Goal: Information Seeking & Learning: Learn about a topic

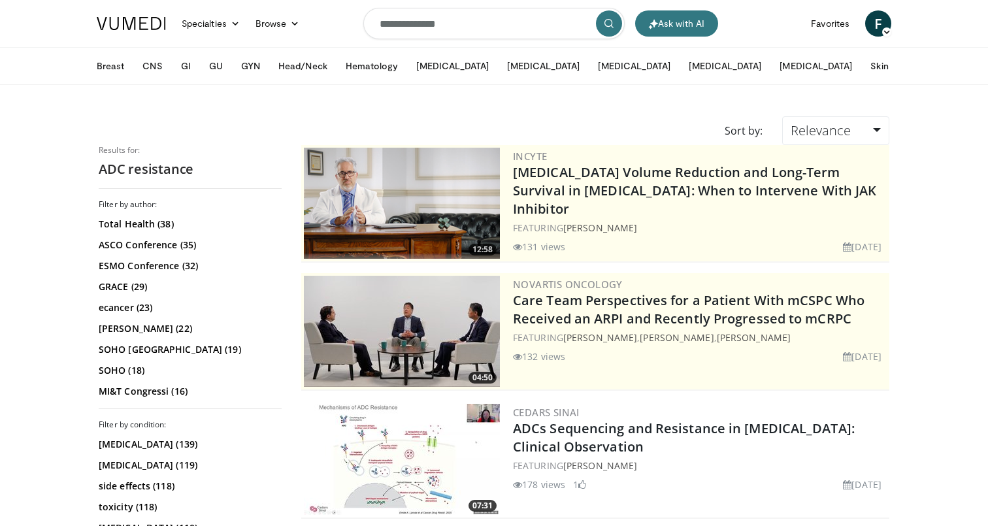
scroll to position [465, 0]
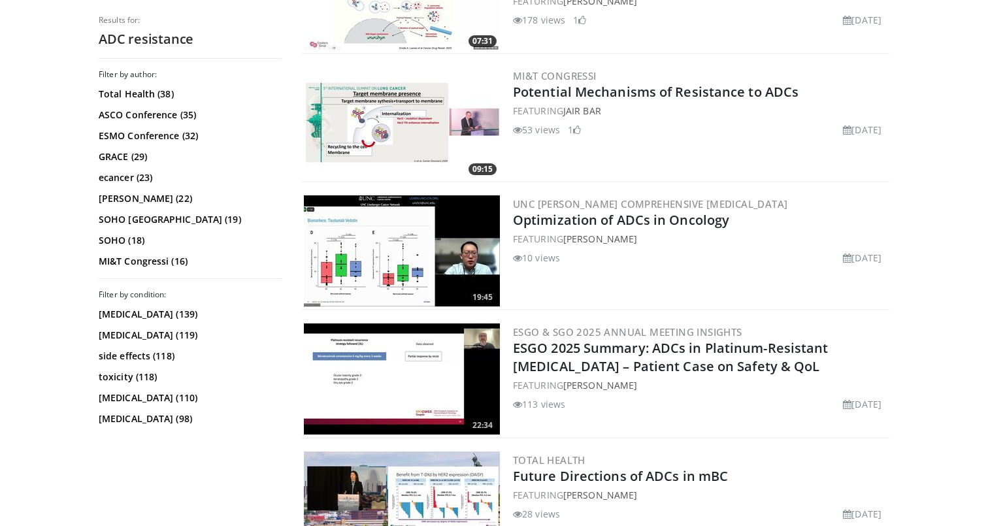
click at [426, 225] on img at bounding box center [402, 250] width 196 height 111
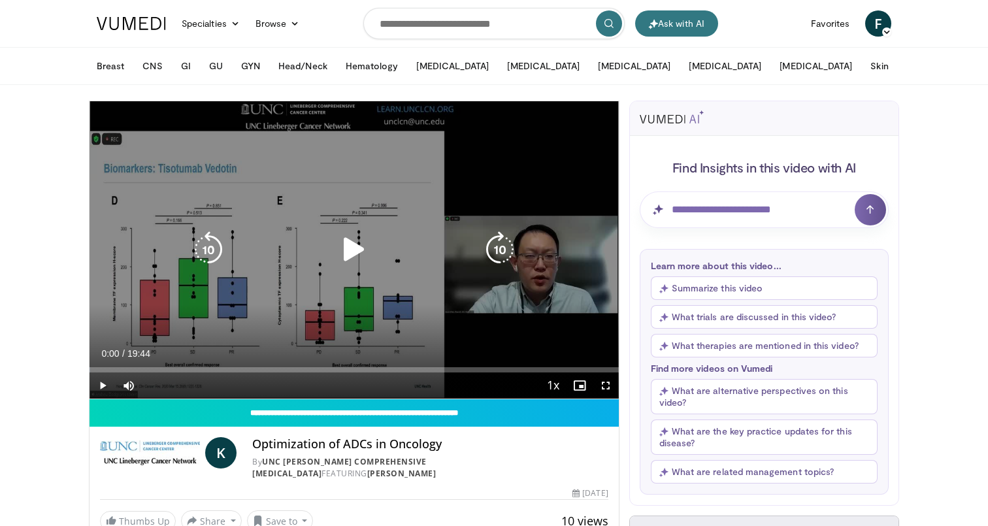
click at [356, 248] on icon "Video Player" at bounding box center [354, 249] width 37 height 37
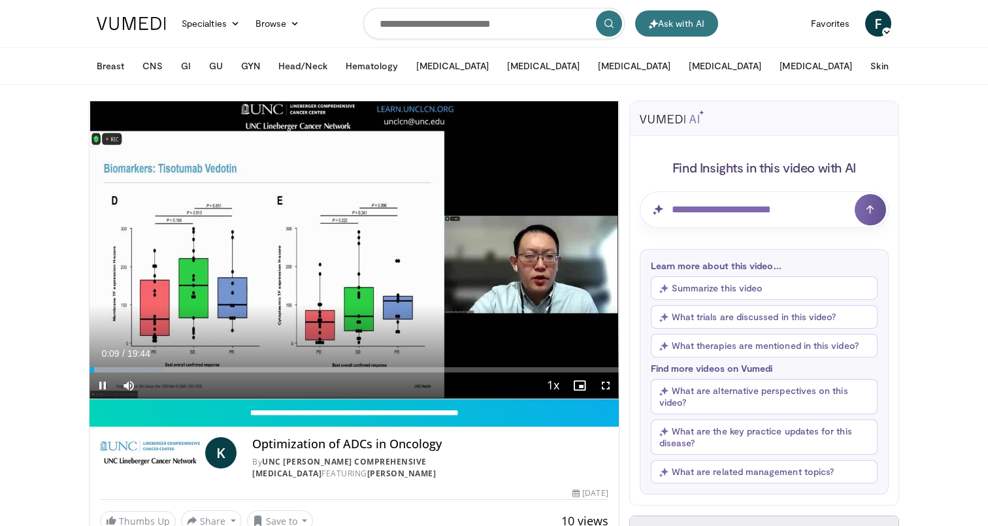
scroll to position [2, 0]
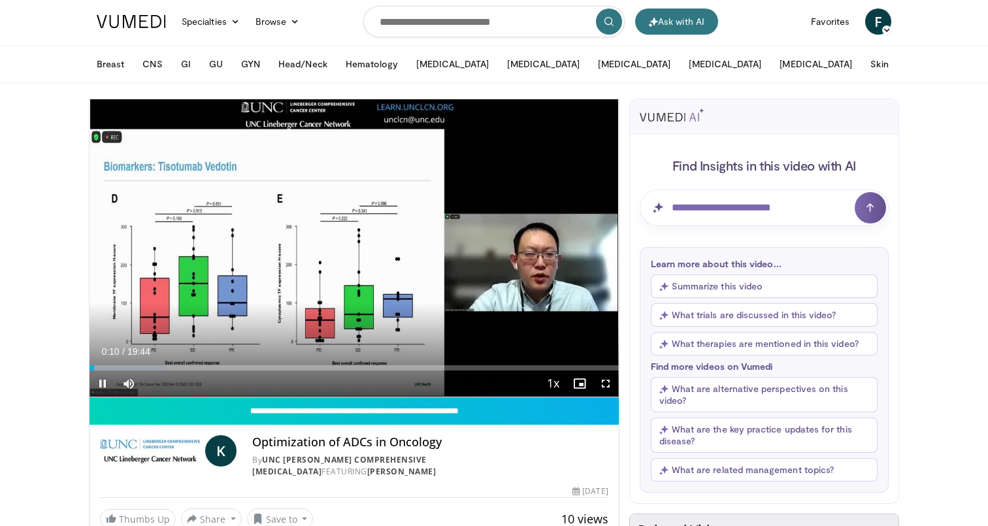
click at [601, 383] on span "Video Player" at bounding box center [606, 384] width 26 height 26
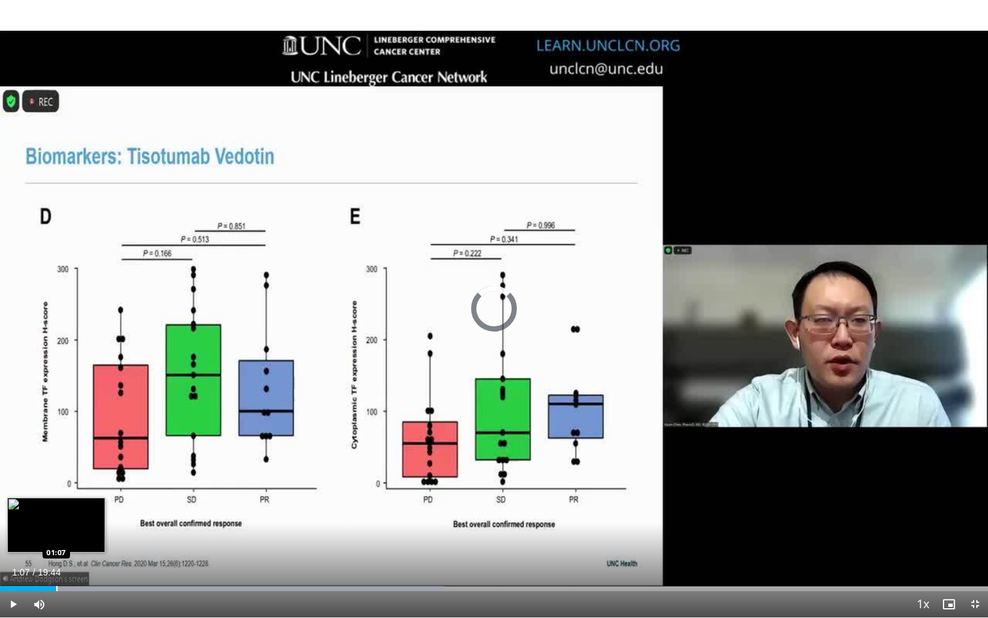
click at [56, 526] on div "Progress Bar" at bounding box center [56, 588] width 1 height 5
click at [61, 526] on div "Progress Bar" at bounding box center [61, 588] width 1 height 5
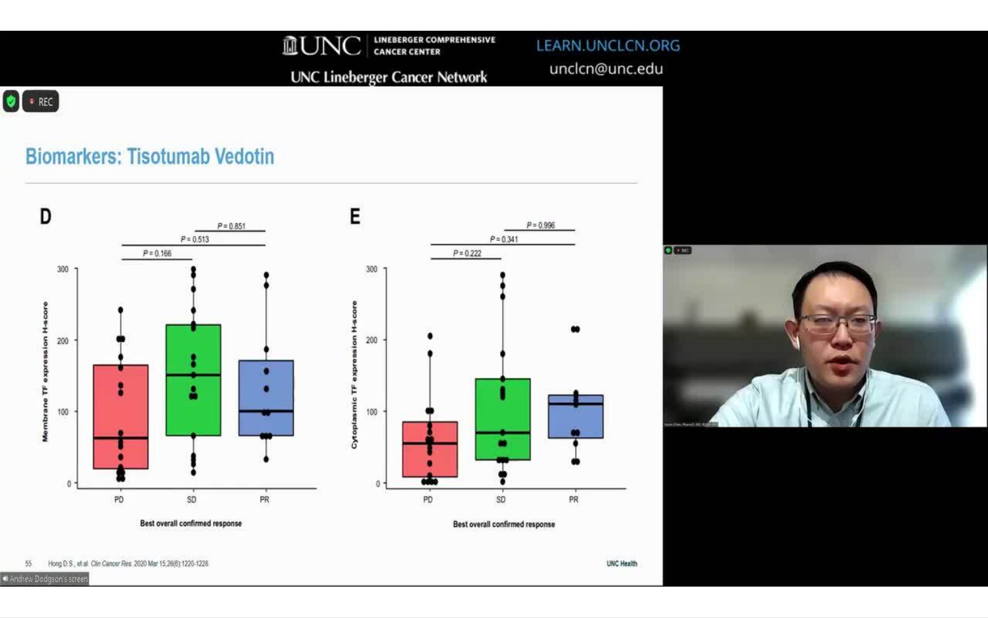
click at [151, 526] on video-js "**********" at bounding box center [494, 309] width 988 height 618
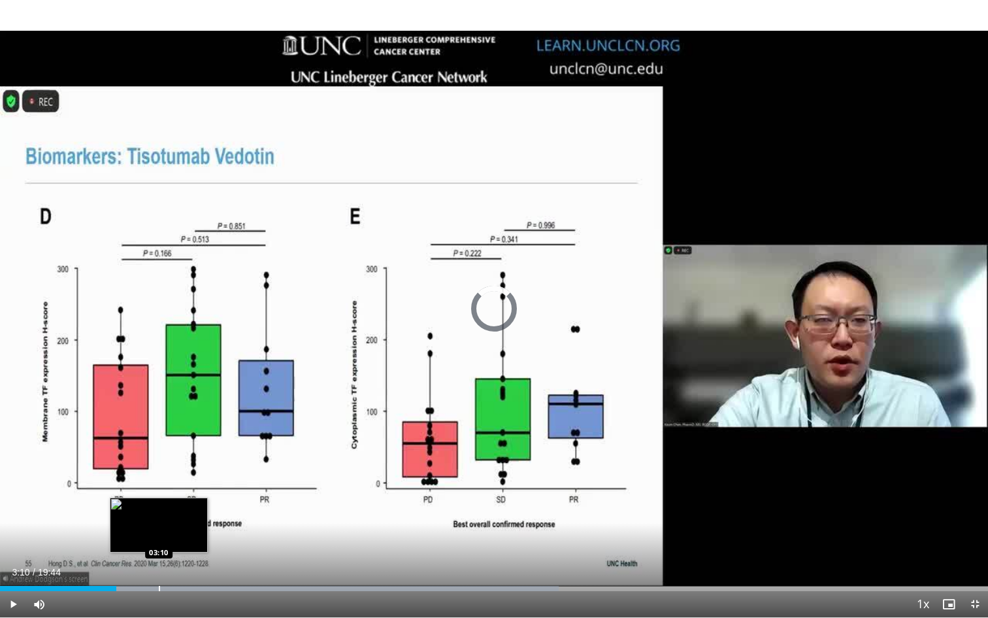
click at [159, 526] on div "Progress Bar" at bounding box center [159, 588] width 1 height 5
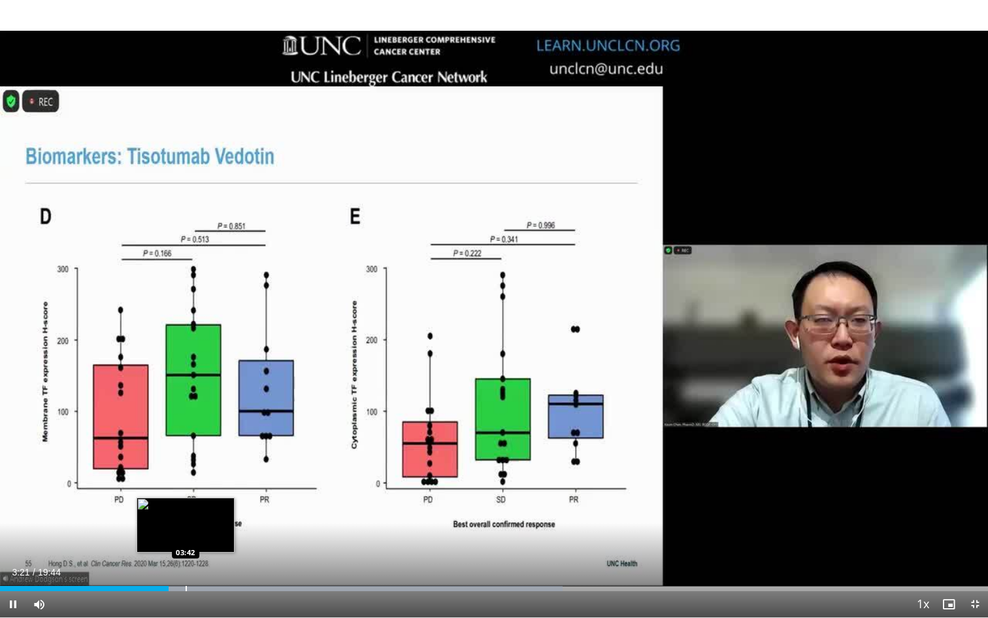
click at [186, 526] on video-js "**********" at bounding box center [494, 309] width 988 height 618
click at [191, 526] on div "Progress Bar" at bounding box center [191, 588] width 1 height 5
click at [206, 526] on div "Progress Bar" at bounding box center [206, 588] width 1 height 5
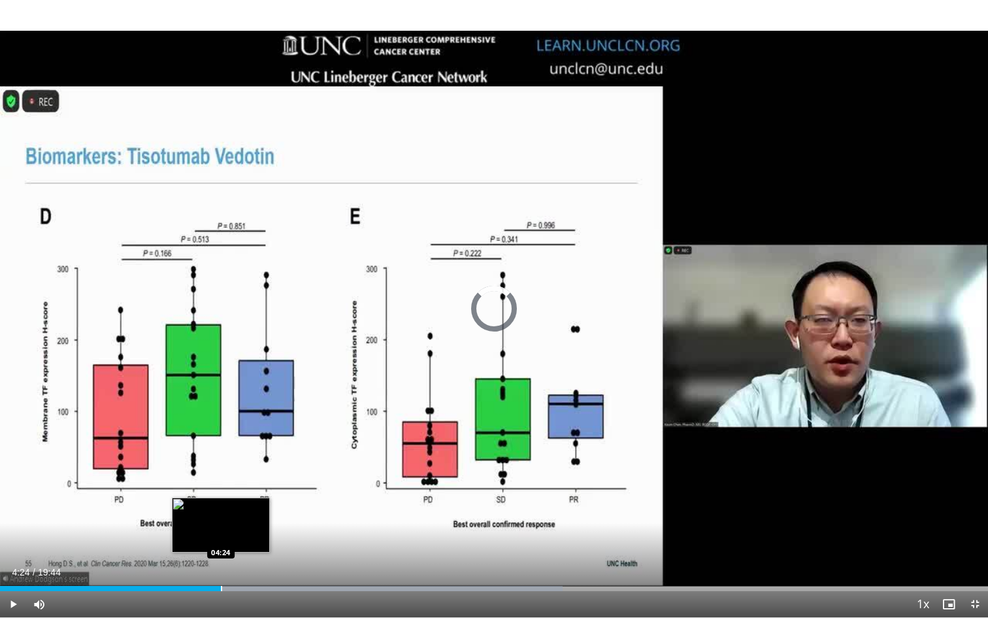
click at [221, 526] on div "Progress Bar" at bounding box center [221, 588] width 1 height 5
click at [231, 526] on div "Progress Bar" at bounding box center [231, 588] width 1 height 5
click at [243, 526] on div "Progress Bar" at bounding box center [243, 588] width 1 height 5
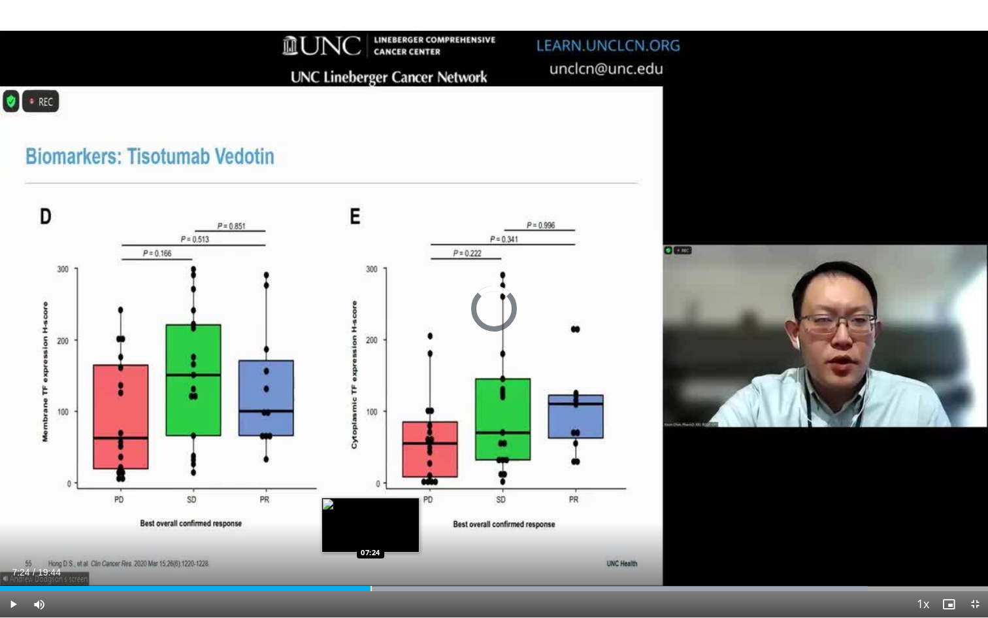
click at [371, 526] on div "Progress Bar" at bounding box center [371, 588] width 1 height 5
click at [394, 526] on div "Progress Bar" at bounding box center [394, 588] width 1 height 5
click at [387, 526] on div "Progress Bar" at bounding box center [387, 588] width 1 height 5
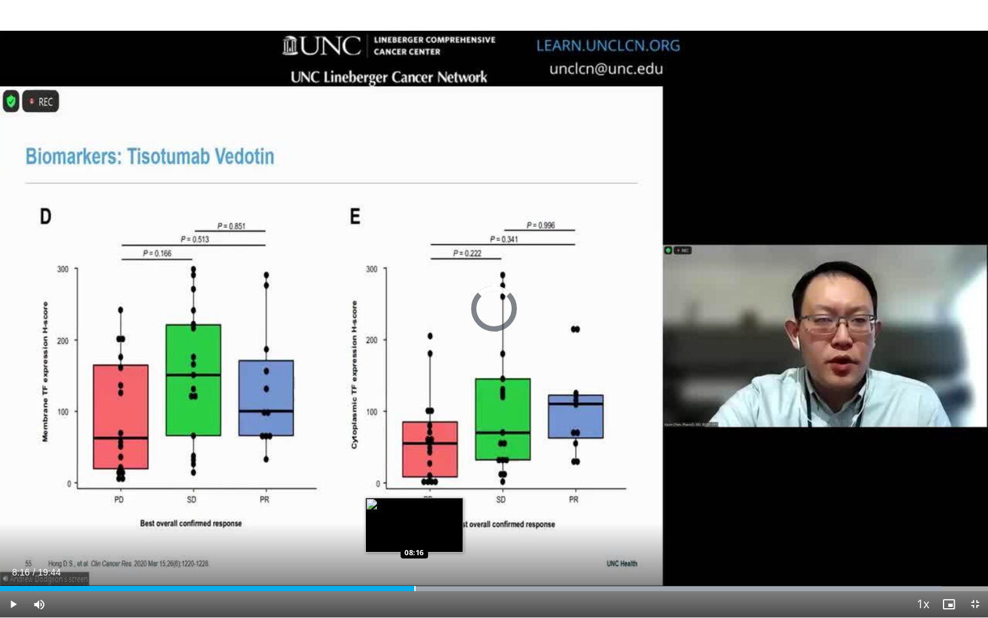
click at [414, 526] on div "Progress Bar" at bounding box center [414, 588] width 1 height 5
click at [422, 526] on div "Progress Bar" at bounding box center [422, 588] width 1 height 5
click at [435, 526] on div "Progress Bar" at bounding box center [435, 588] width 1 height 5
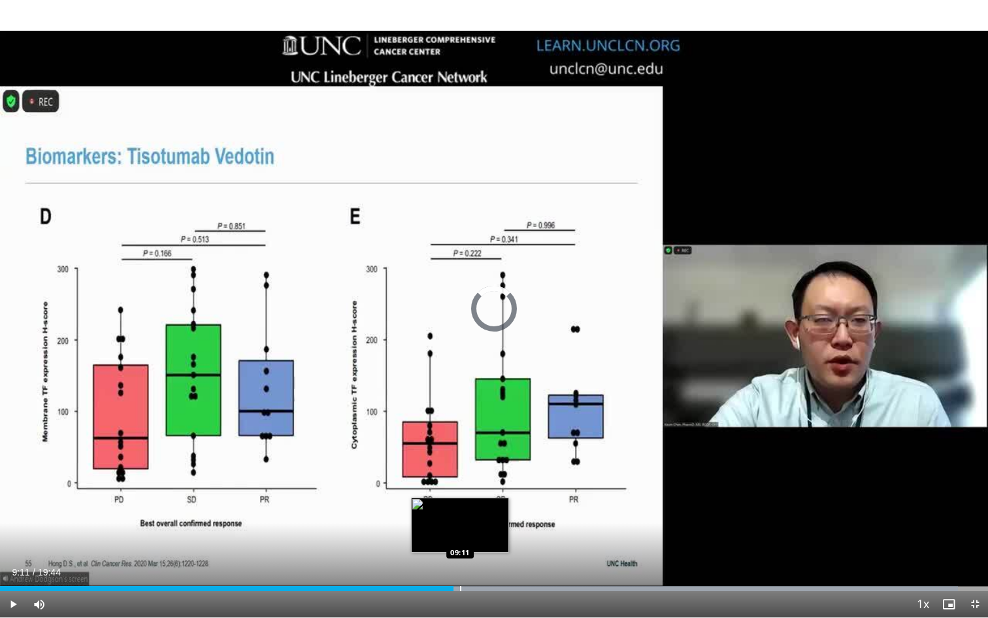
click at [460, 526] on div "Progress Bar" at bounding box center [460, 588] width 1 height 5
click at [466, 526] on div "Progress Bar" at bounding box center [466, 588] width 1 height 5
click at [475, 526] on div "Progress Bar" at bounding box center [475, 588] width 1 height 5
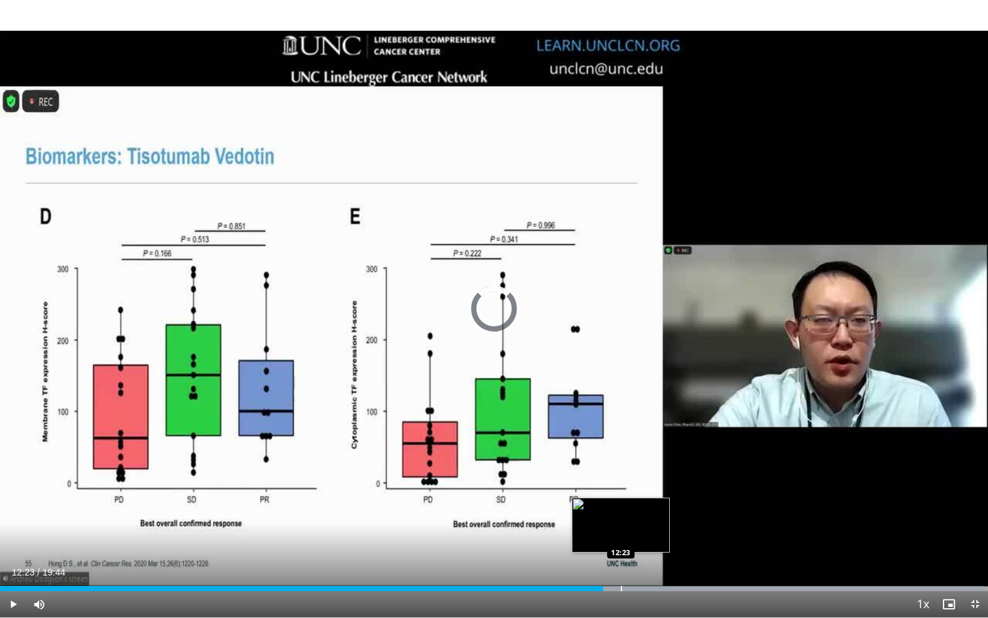
click at [621, 526] on div "Loaded : 99.66% 12:02 12:23" at bounding box center [494, 584] width 988 height 12
click at [635, 526] on div "Progress Bar" at bounding box center [635, 588] width 1 height 5
click at [658, 526] on div "Progress Bar" at bounding box center [658, 588] width 1 height 5
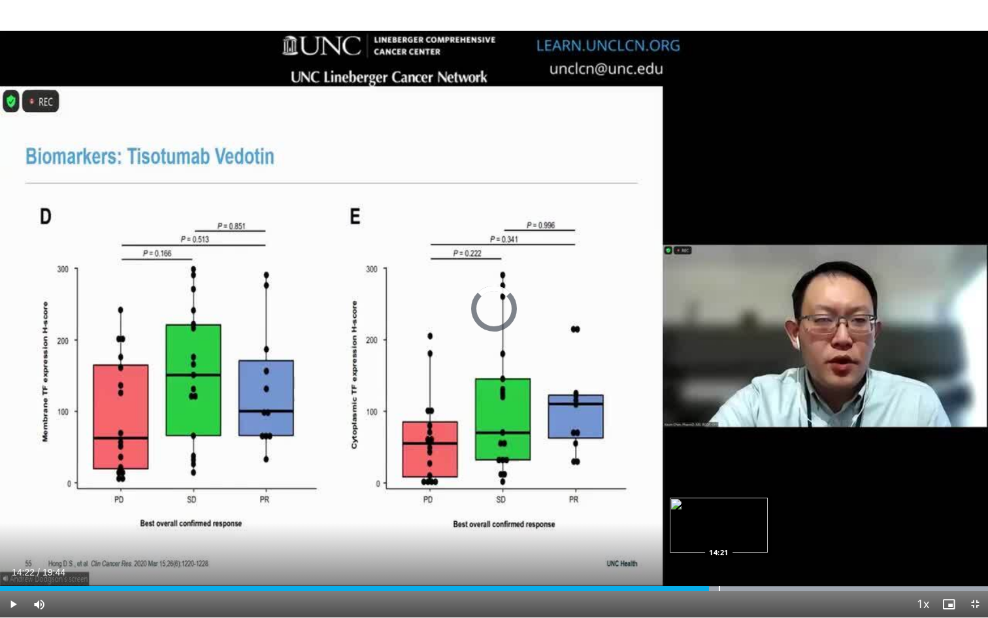
click at [720, 526] on div "Progress Bar" at bounding box center [719, 588] width 1 height 5
click at [734, 526] on div "Progress Bar" at bounding box center [734, 588] width 1 height 5
click at [748, 526] on div "Progress Bar" at bounding box center [748, 588] width 1 height 5
click at [774, 526] on div "Progress Bar" at bounding box center [774, 588] width 1 height 5
click at [803, 526] on div "Progress Bar" at bounding box center [803, 588] width 1 height 5
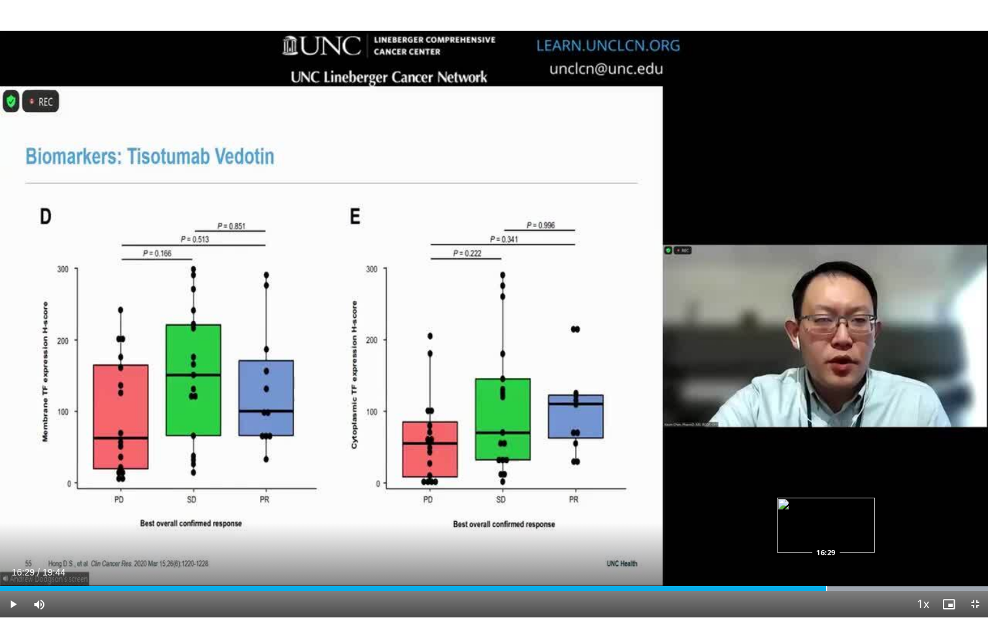
click at [826, 526] on div "Progress Bar" at bounding box center [826, 588] width 1 height 5
click at [844, 526] on div "Progress Bar" at bounding box center [844, 588] width 1 height 5
click at [865, 526] on div "Loaded : 99.99% 16:52 17:16" at bounding box center [494, 584] width 988 height 12
click at [883, 526] on div "Loaded : 99.99% 17:17 17:37" at bounding box center [494, 584] width 988 height 12
click at [924, 526] on div "Progress Bar" at bounding box center [924, 588] width 1 height 5
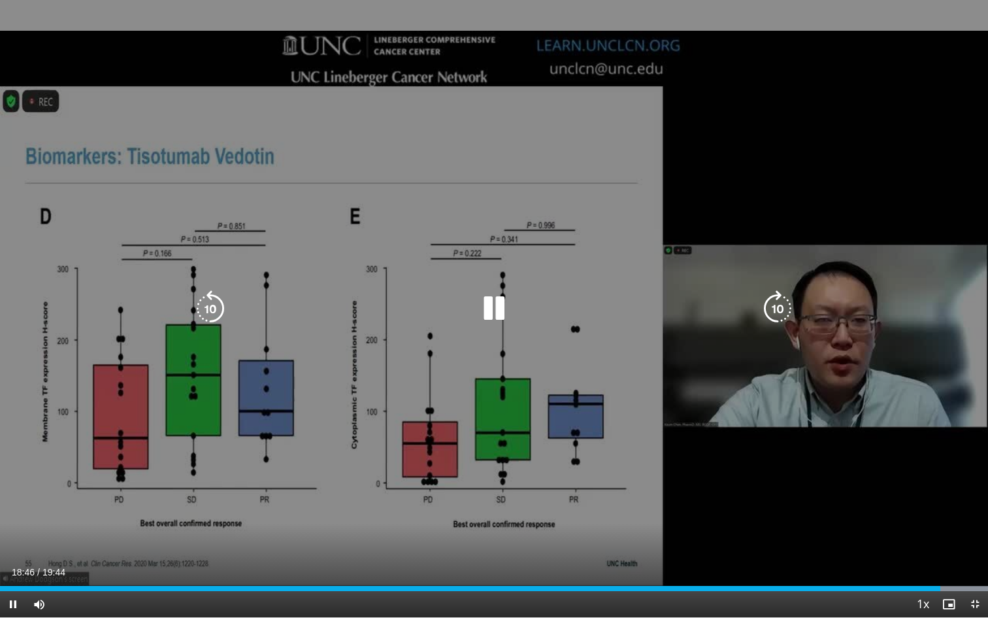
click at [847, 91] on div "10 seconds Tap to unmute" at bounding box center [494, 308] width 988 height 617
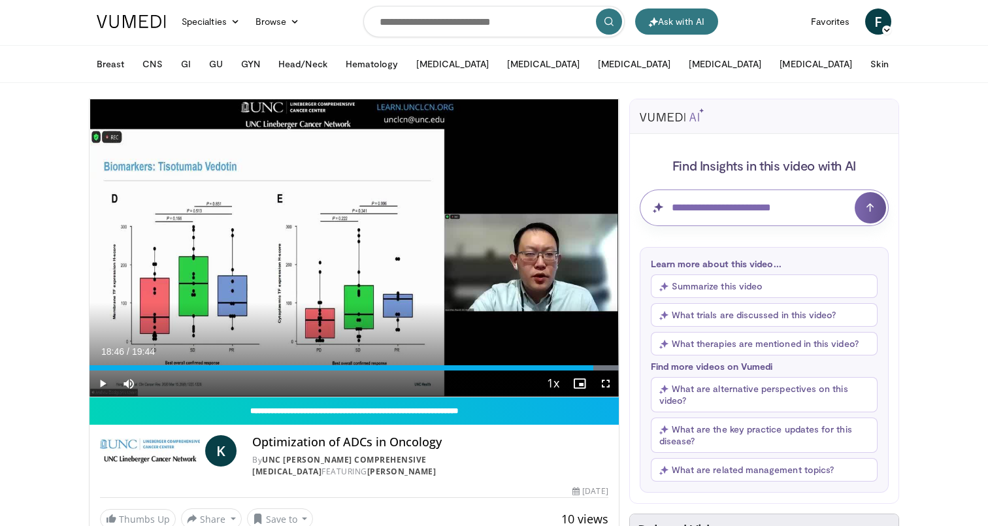
click at [764, 210] on input "Question for AI" at bounding box center [764, 208] width 249 height 37
click at [692, 23] on button "Ask with AI" at bounding box center [676, 21] width 83 height 26
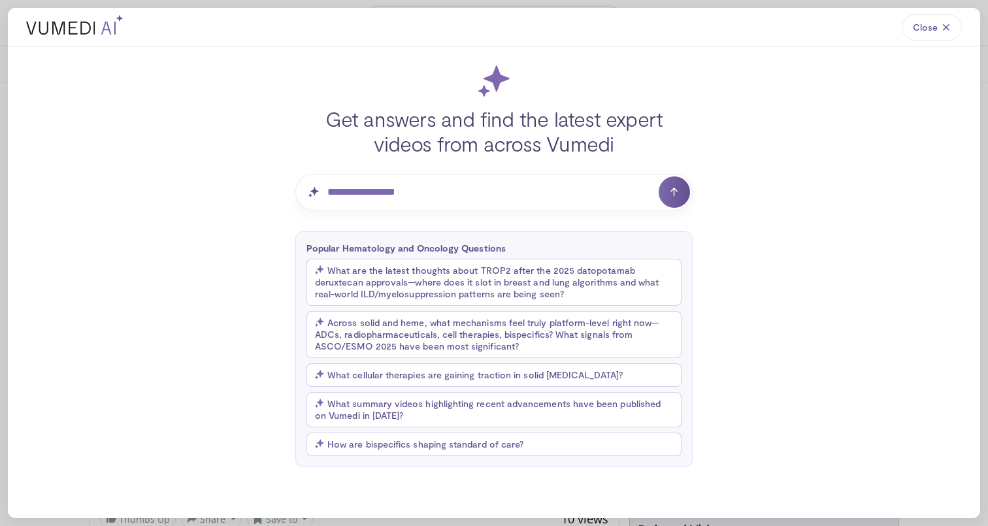
click at [486, 324] on button "Across solid and heme, what mechanisms feel truly platform-level right now—ADCs…" at bounding box center [494, 334] width 375 height 47
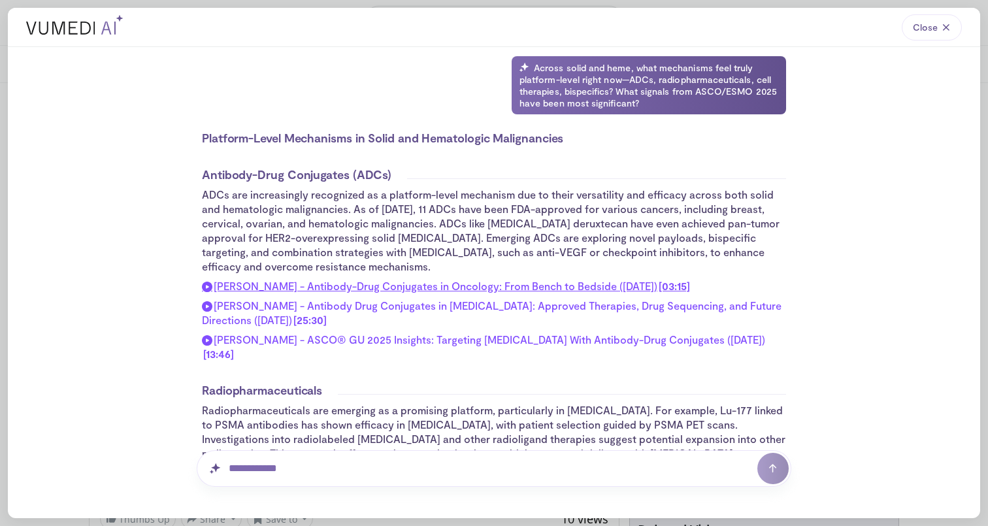
scroll to position [3, 0]
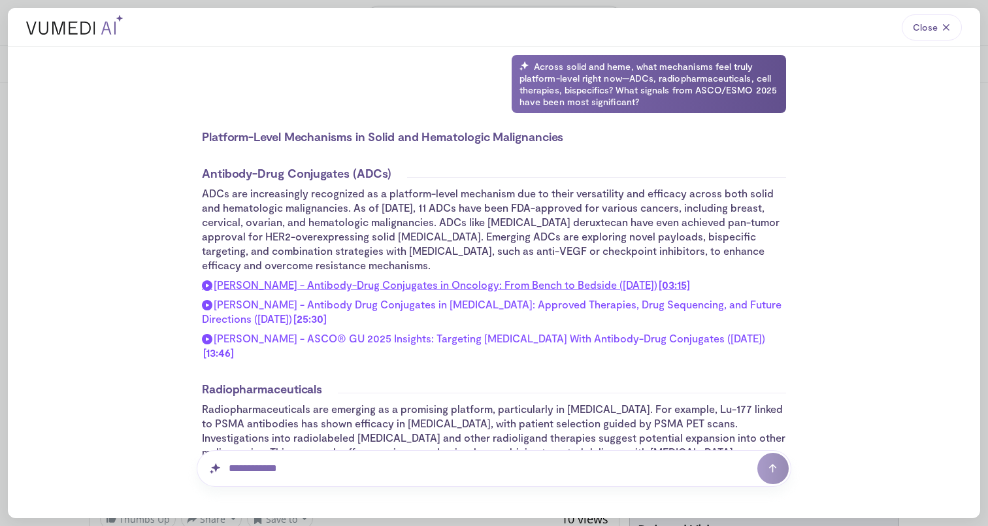
click at [500, 288] on span "Kevin Chen - Antibody-Drug Conjugates in Oncology: From Bench to Bedside (July,…" at bounding box center [436, 284] width 444 height 12
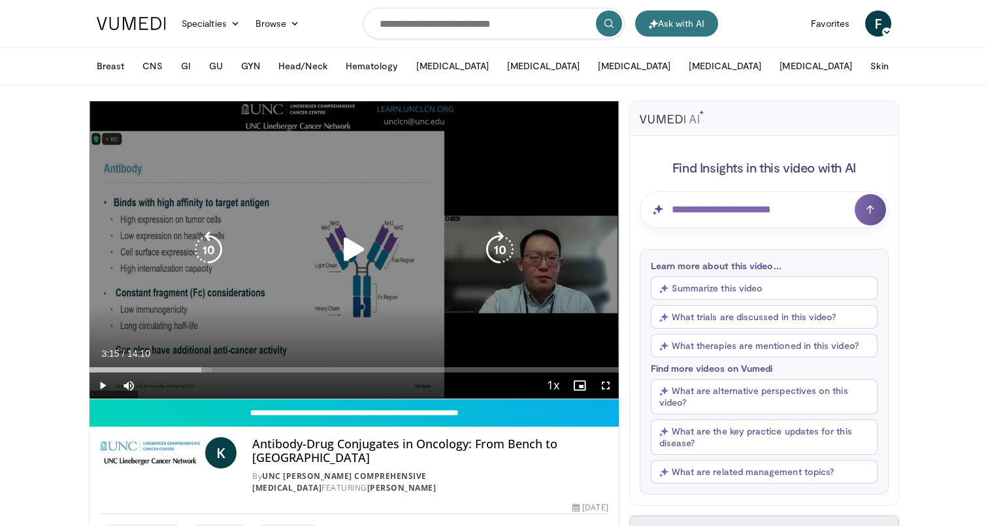
click at [358, 250] on icon "Video Player" at bounding box center [354, 249] width 37 height 37
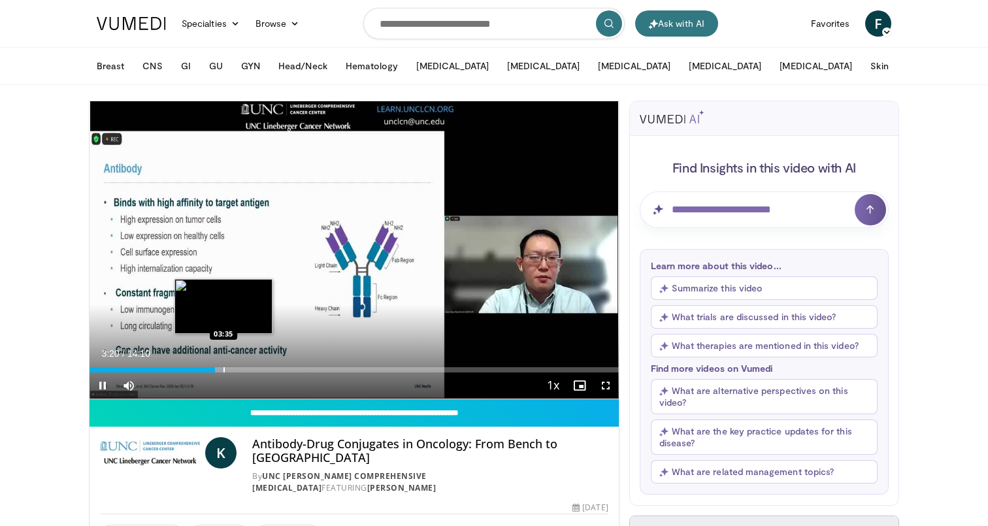
click at [224, 371] on div "Progress Bar" at bounding box center [224, 369] width 1 height 5
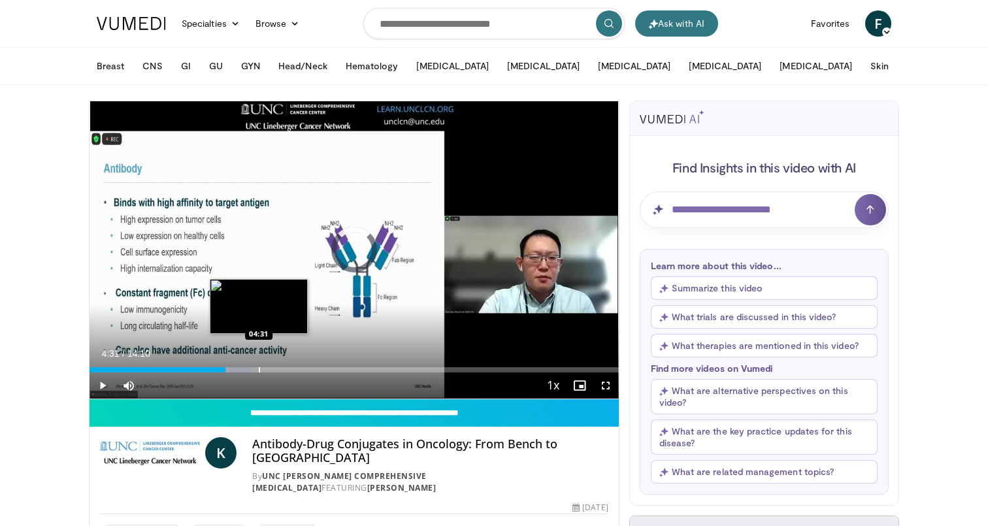
click at [259, 369] on div "Progress Bar" at bounding box center [259, 369] width 1 height 5
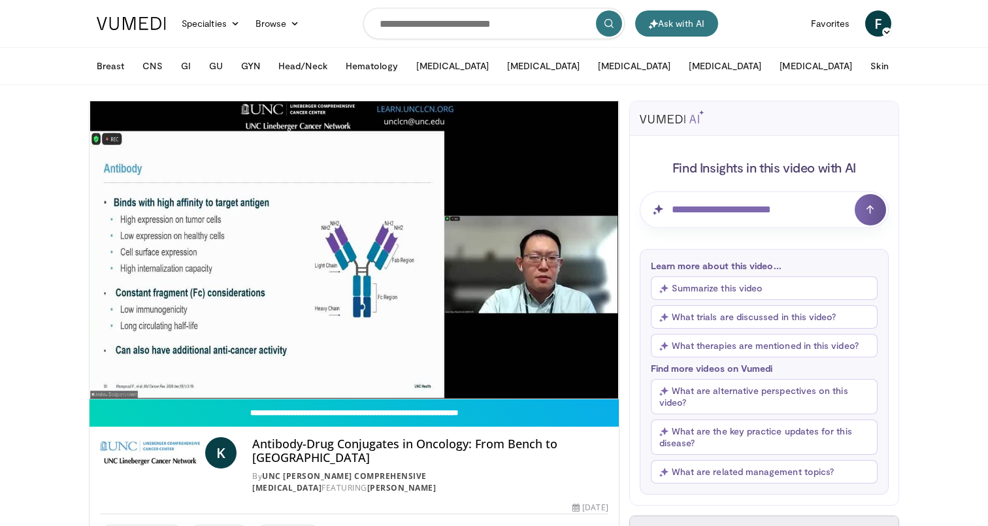
click at [278, 369] on video-js "**********" at bounding box center [354, 250] width 529 height 298
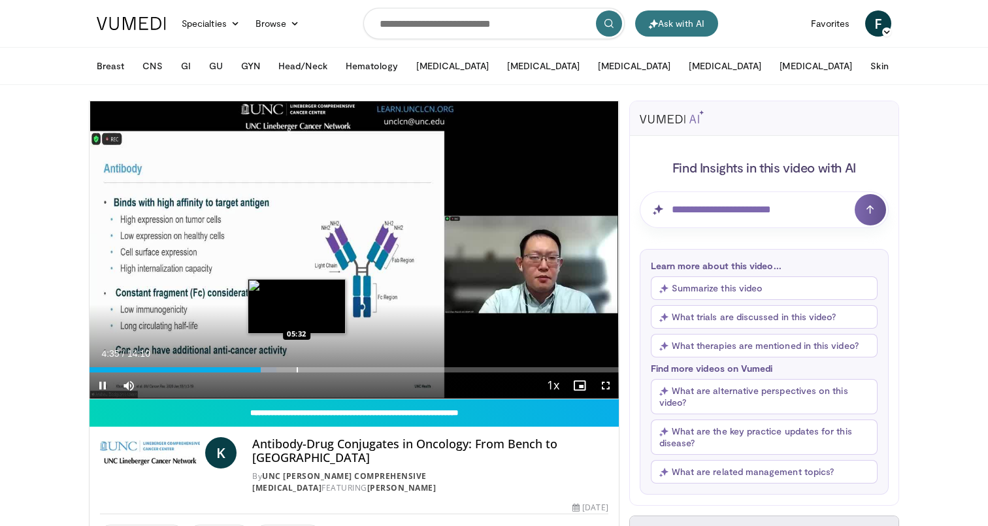
click at [297, 369] on div "Progress Bar" at bounding box center [297, 369] width 1 height 5
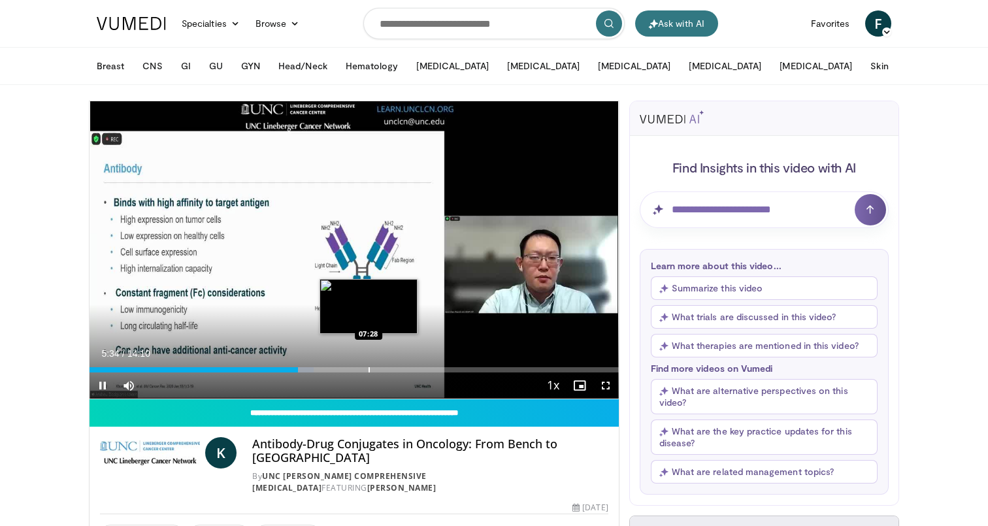
click at [369, 370] on div "Progress Bar" at bounding box center [369, 369] width 1 height 5
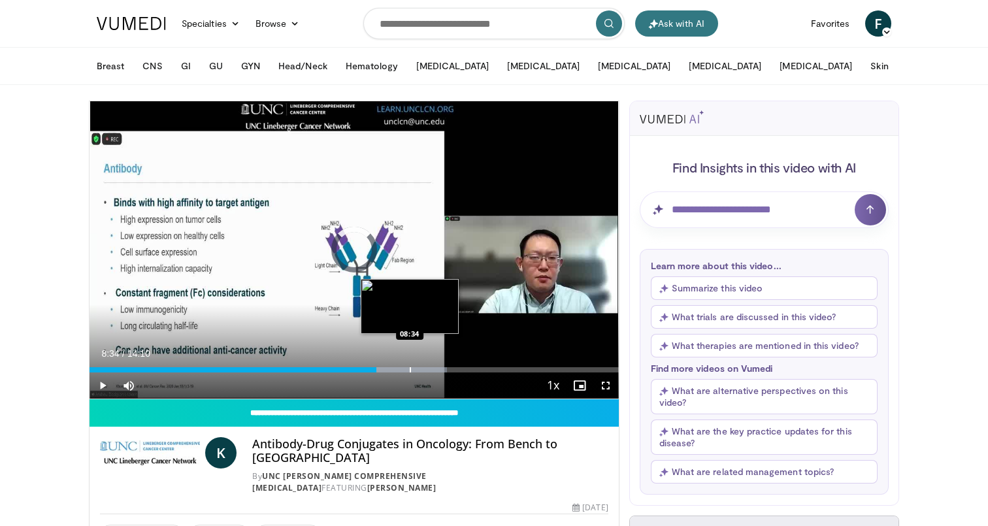
click at [410, 372] on div "Progress Bar" at bounding box center [410, 369] width 1 height 5
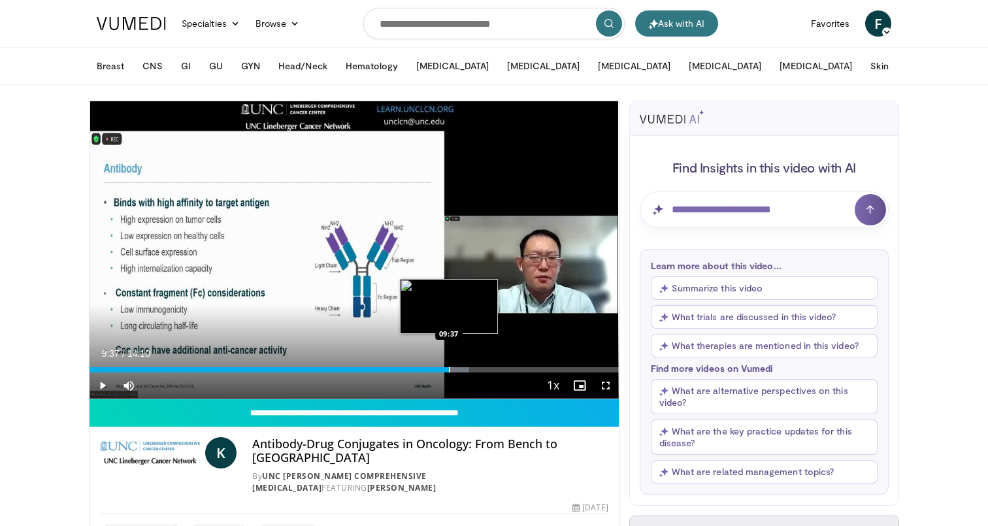
click at [448, 367] on div "Loaded : 71.76% 09:37 09:37" at bounding box center [354, 369] width 529 height 5
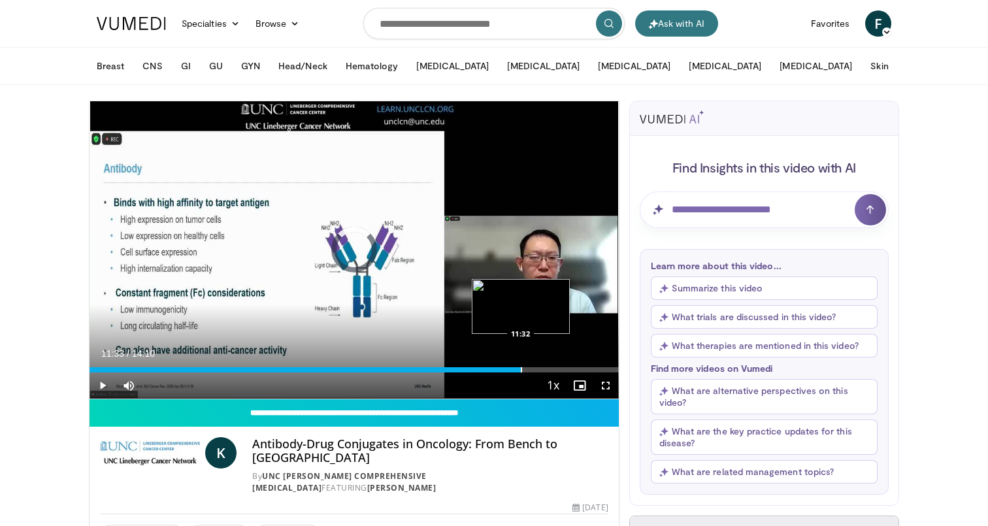
click at [522, 370] on div "Progress Bar" at bounding box center [521, 369] width 1 height 5
click at [561, 371] on div "Progress Bar" at bounding box center [561, 369] width 1 height 5
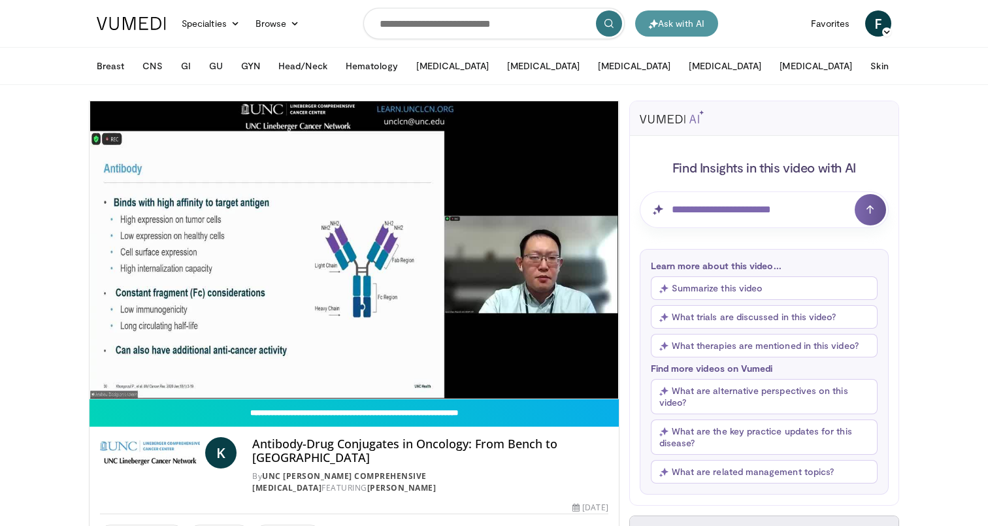
click at [692, 30] on button "Ask with AI" at bounding box center [676, 23] width 83 height 26
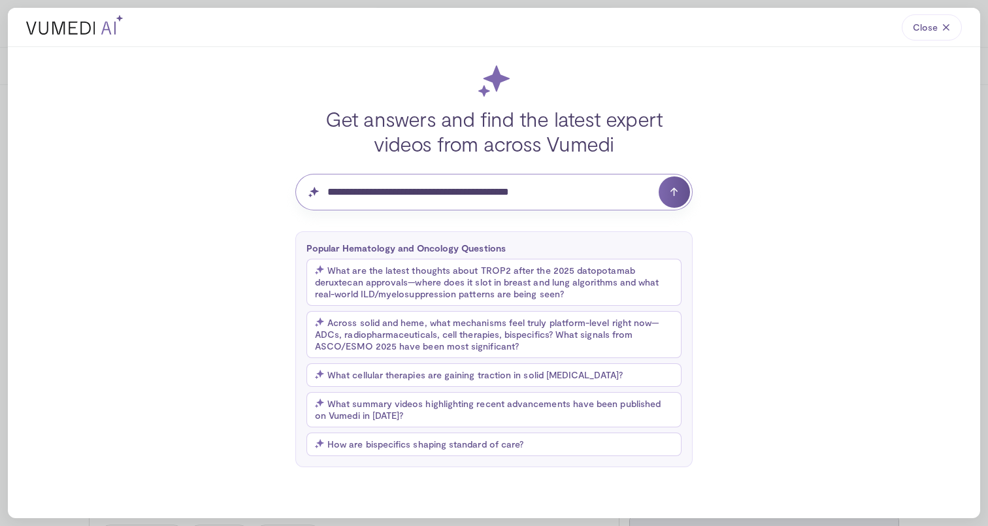
click at [499, 194] on input "**********" at bounding box center [493, 192] width 397 height 37
click at [619, 191] on input "**********" at bounding box center [493, 192] width 397 height 37
click at [669, 190] on icon "submit" at bounding box center [674, 192] width 10 height 10
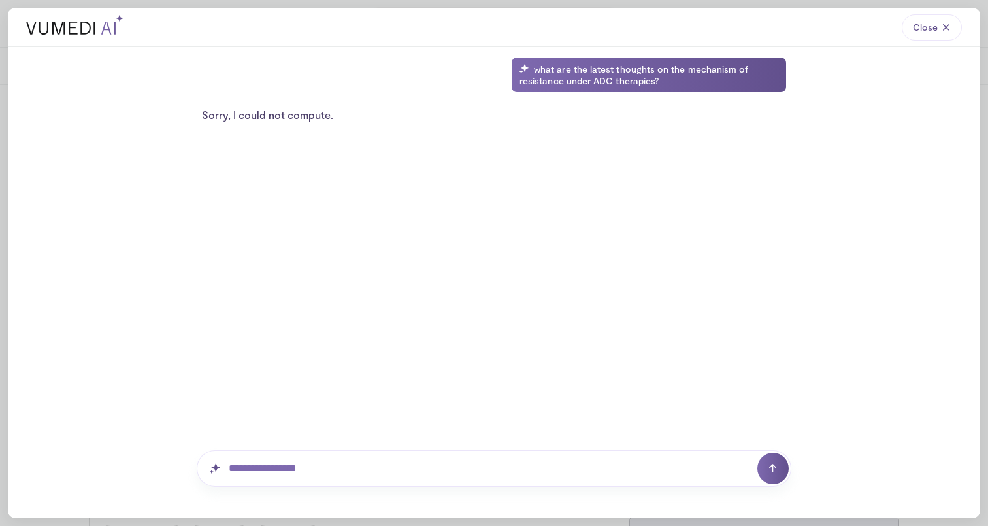
click at [477, 151] on div "what are the latest thoughts on the mechanism of resistance under ADC therapies…" at bounding box center [494, 266] width 973 height 439
drag, startPoint x: 349, startPoint y: 80, endPoint x: 263, endPoint y: 97, distance: 87.9
click at [512, 65] on div "what are the latest thoughts on the mechanism of resistance under ADC therapies?" at bounding box center [649, 75] width 275 height 35
copy div "what are the latest thoughts on the mechanism of resistance under ADC therapies?"
click at [930, 24] on span "Close" at bounding box center [925, 27] width 25 height 13
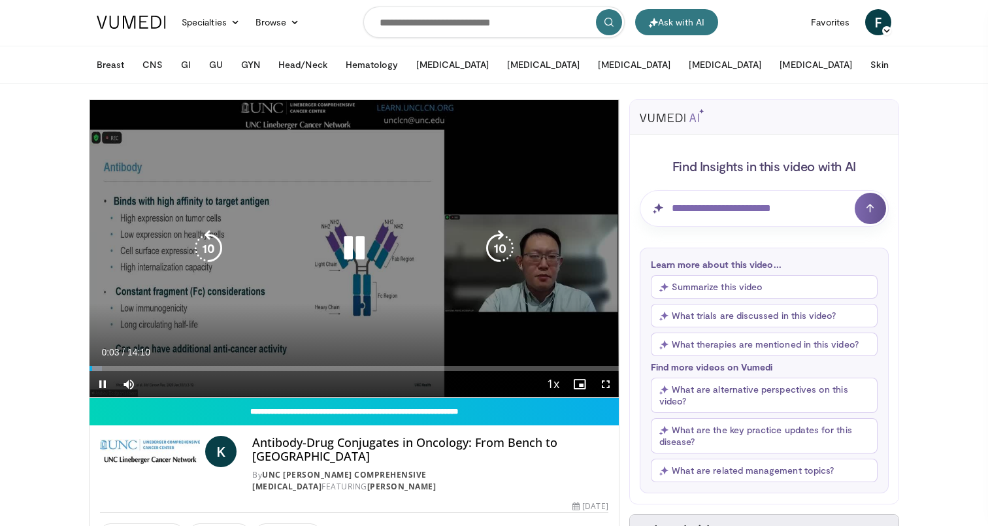
click at [351, 246] on icon "Video Player" at bounding box center [354, 248] width 37 height 37
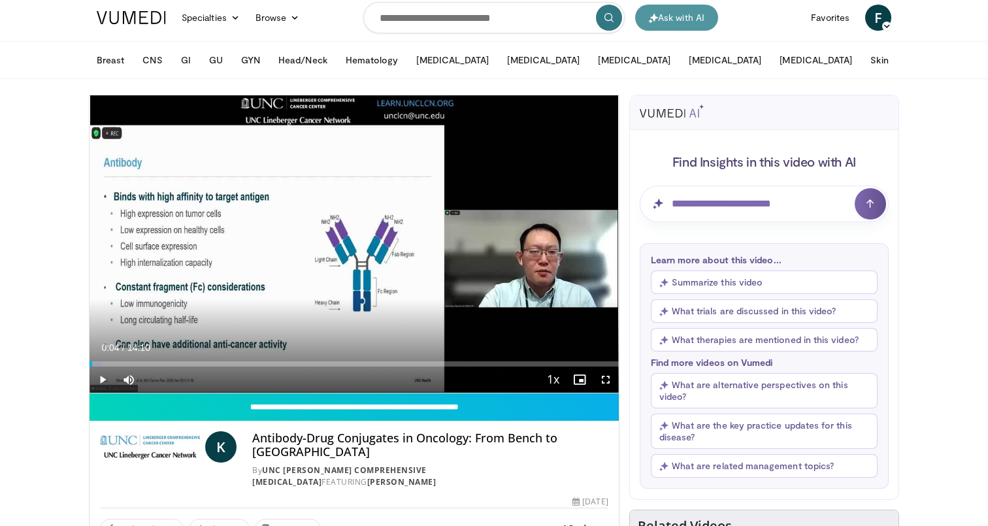
scroll to position [10, 0]
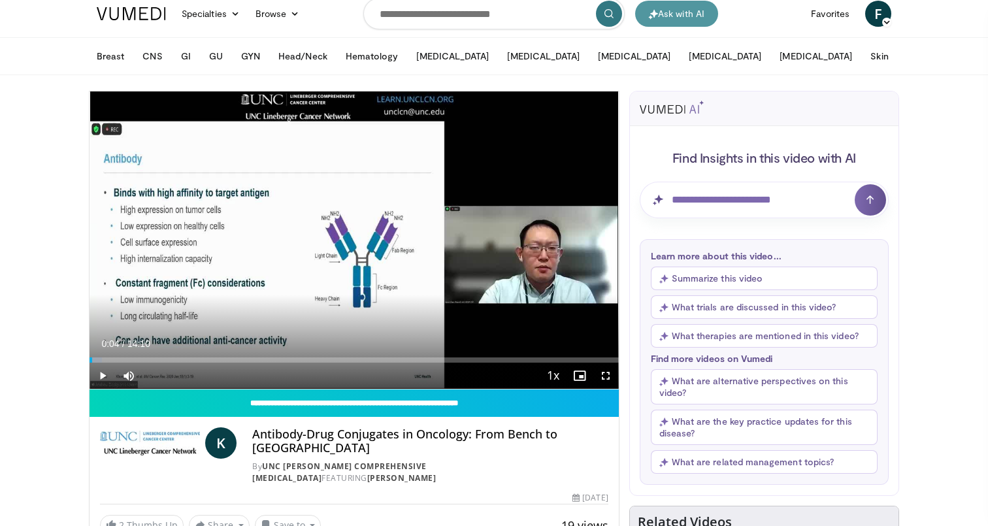
click at [696, 18] on button "Ask with AI" at bounding box center [676, 14] width 83 height 26
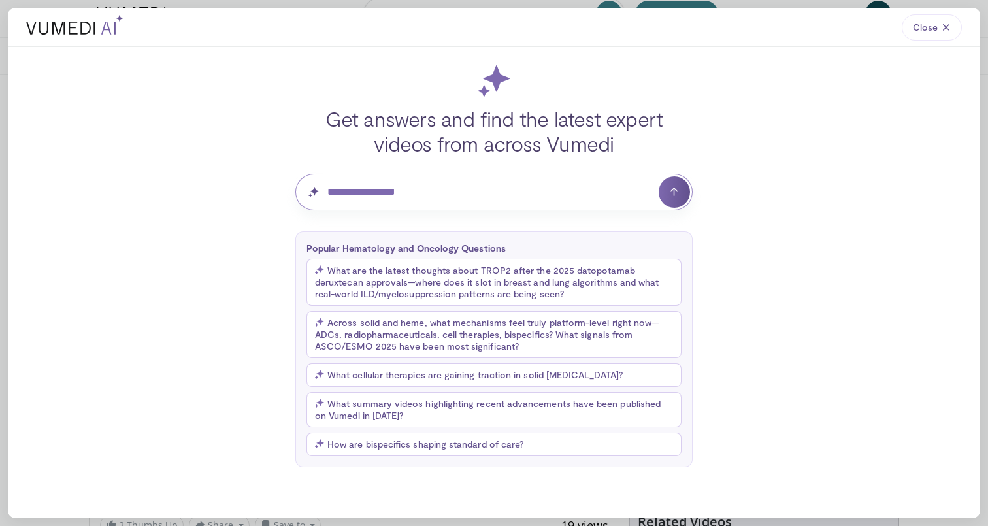
paste input "**********"
type input "**********"
click at [675, 192] on button "submit" at bounding box center [674, 191] width 31 height 31
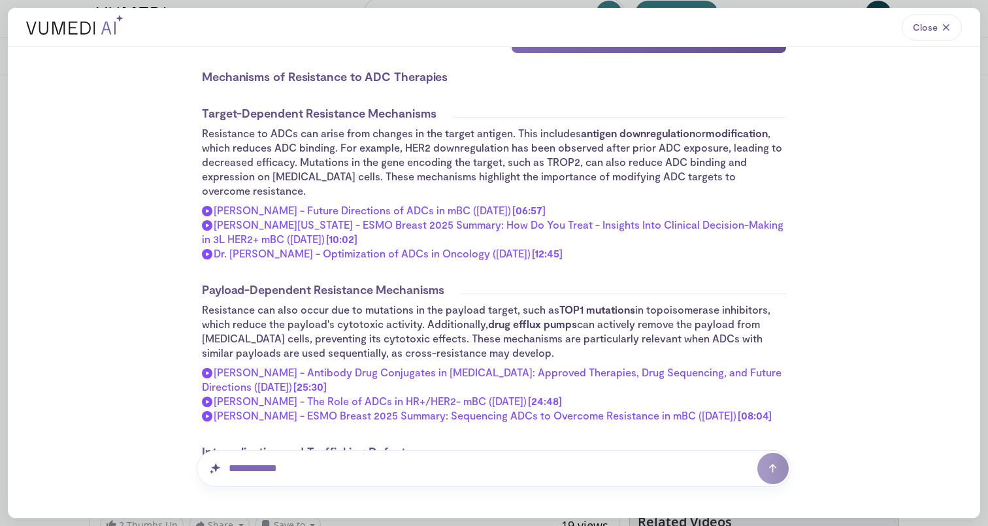
scroll to position [91, 0]
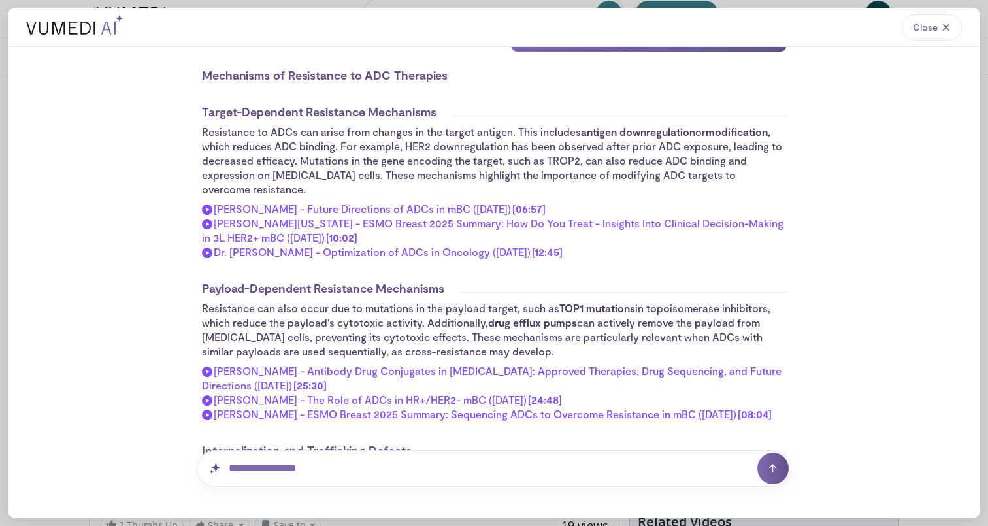
click at [501, 408] on span "Dr. Javier Cortes - ESMO Breast 2025 Summary: Sequencing ADCs to Overcome Resis…" at bounding box center [475, 414] width 523 height 12
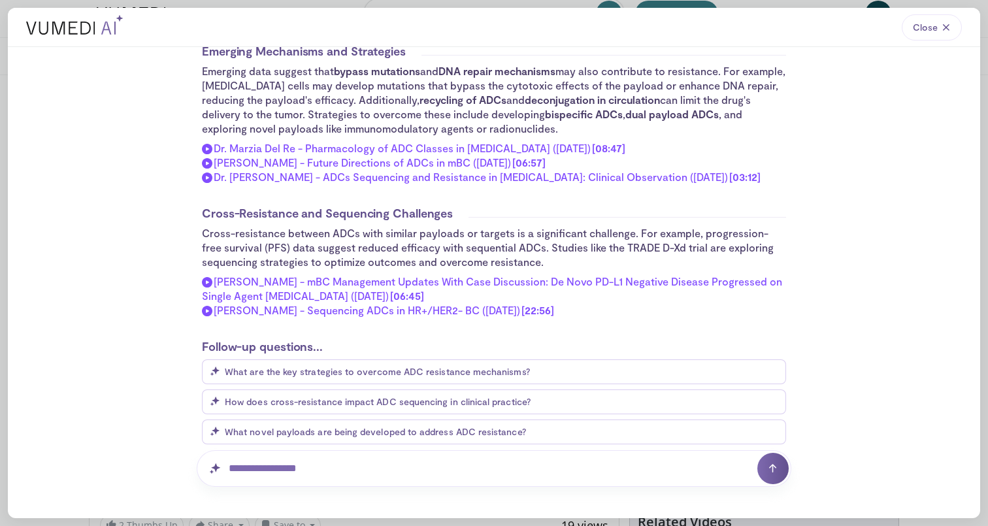
scroll to position [623, 0]
click at [420, 305] on span "Dr. Ming-Hei Tai - Sequencing ADCs in HR+/HER2- BC (April, 2025)" at bounding box center [367, 311] width 307 height 12
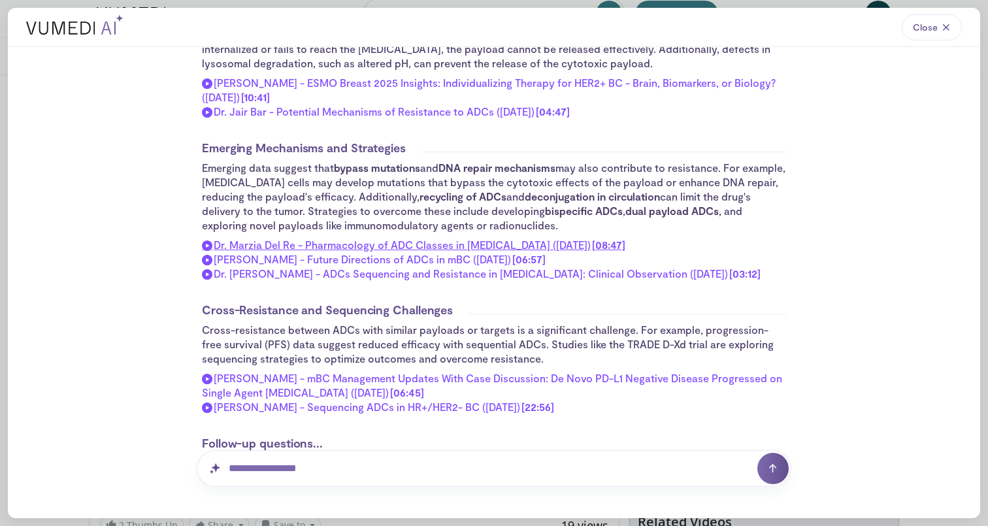
scroll to position [526, 0]
click at [458, 269] on span "Dr. Yuan Yuan - ADCs Sequencing and Resistance in Breast Cancer: Clinical Obser…" at bounding box center [471, 275] width 514 height 12
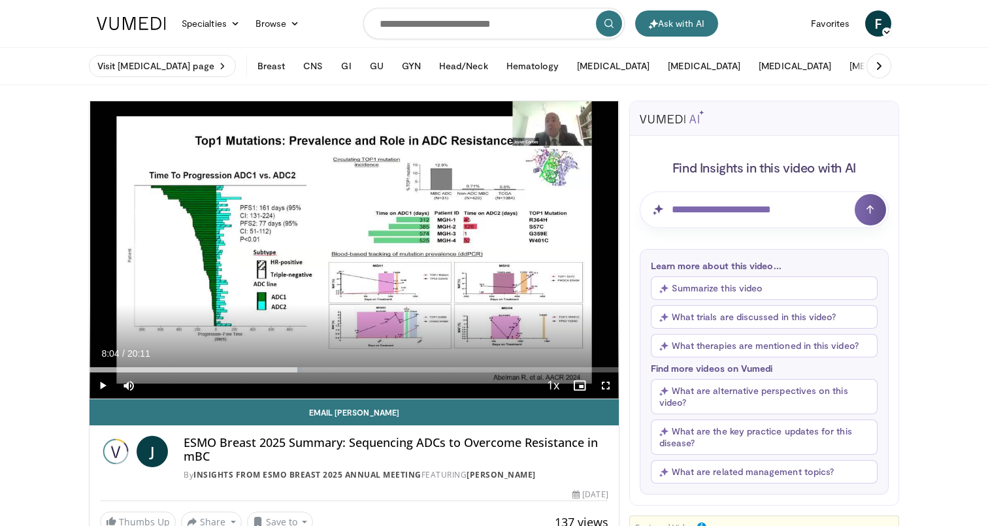
click at [103, 385] on span "Video Player" at bounding box center [103, 386] width 26 height 26
drag, startPoint x: 303, startPoint y: 371, endPoint x: 159, endPoint y: 373, distance: 143.2
click at [159, 373] on div "Current Time 2:40 / Duration 20:11 Play Skip Backward Skip Forward Mute 40% Loa…" at bounding box center [354, 386] width 529 height 26
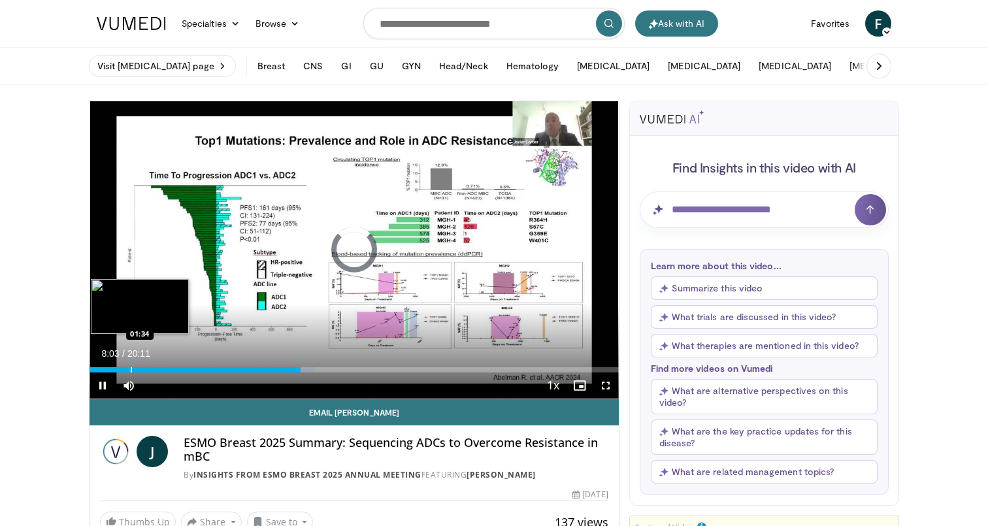
click at [131, 368] on div "Progress Bar" at bounding box center [131, 369] width 1 height 5
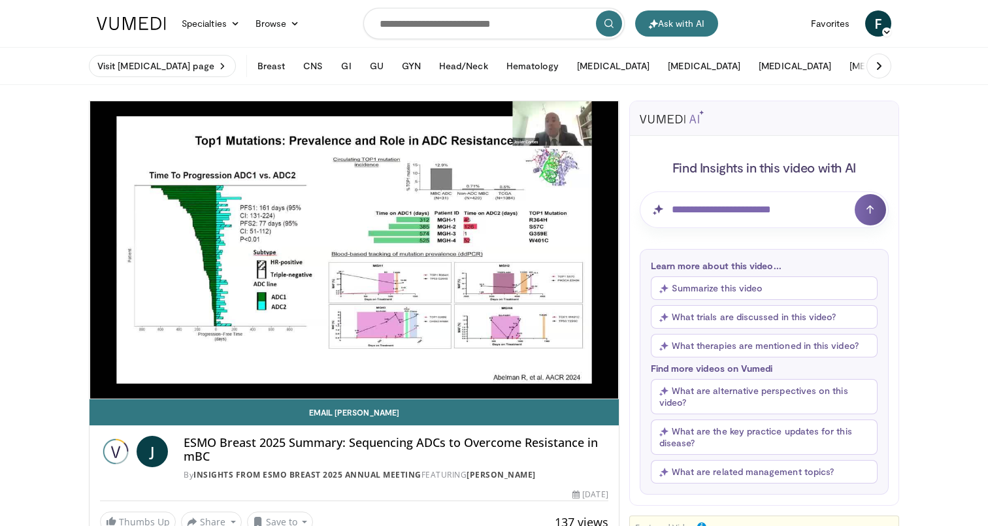
click at [154, 369] on video-js "**********" at bounding box center [354, 250] width 529 height 298
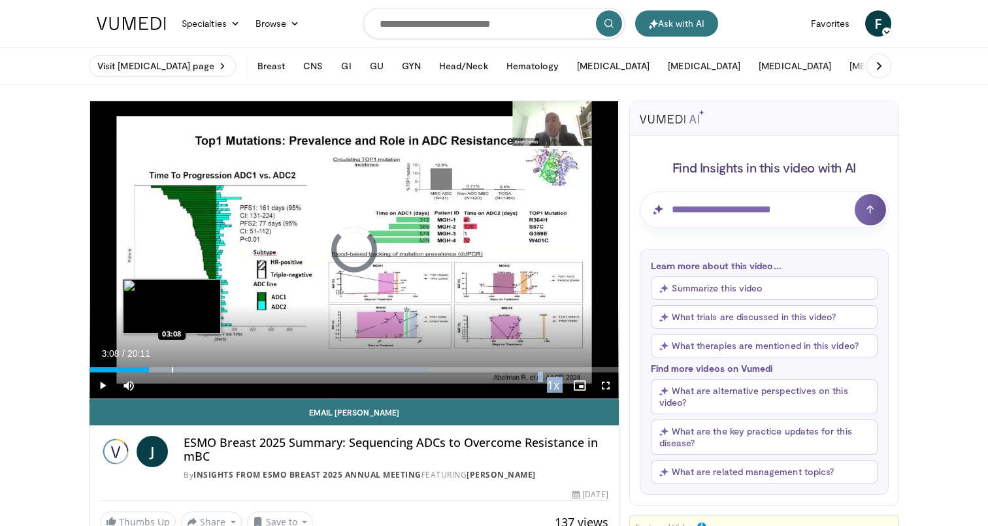
click at [172, 372] on div "Progress Bar" at bounding box center [172, 369] width 1 height 5
click at [182, 369] on div "Progress Bar" at bounding box center [182, 369] width 1 height 5
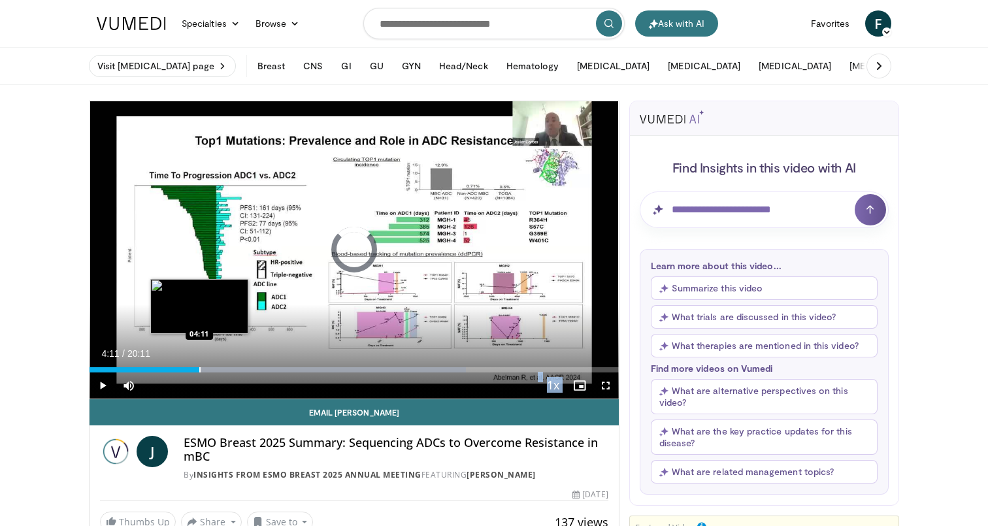
click at [199, 372] on div "Progress Bar" at bounding box center [199, 369] width 1 height 5
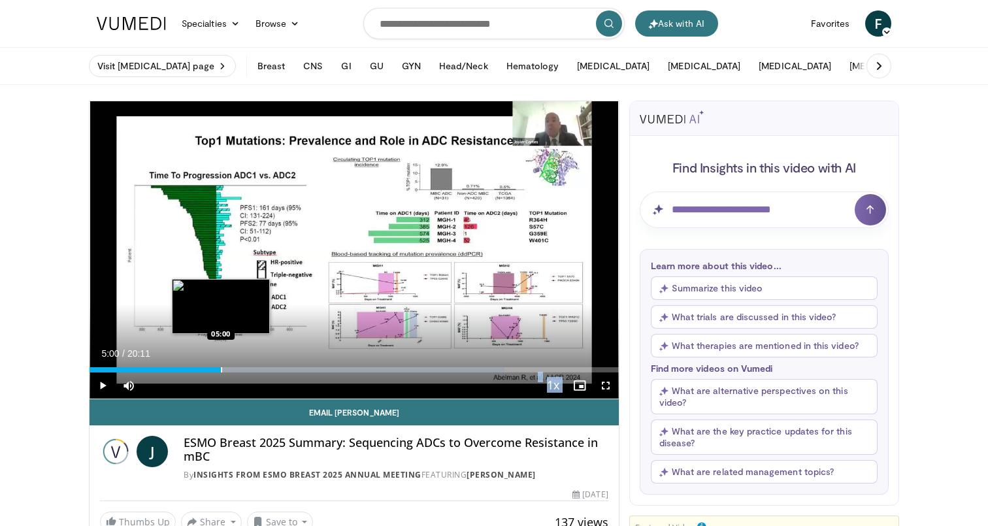
click at [221, 371] on div "Progress Bar" at bounding box center [221, 369] width 1 height 5
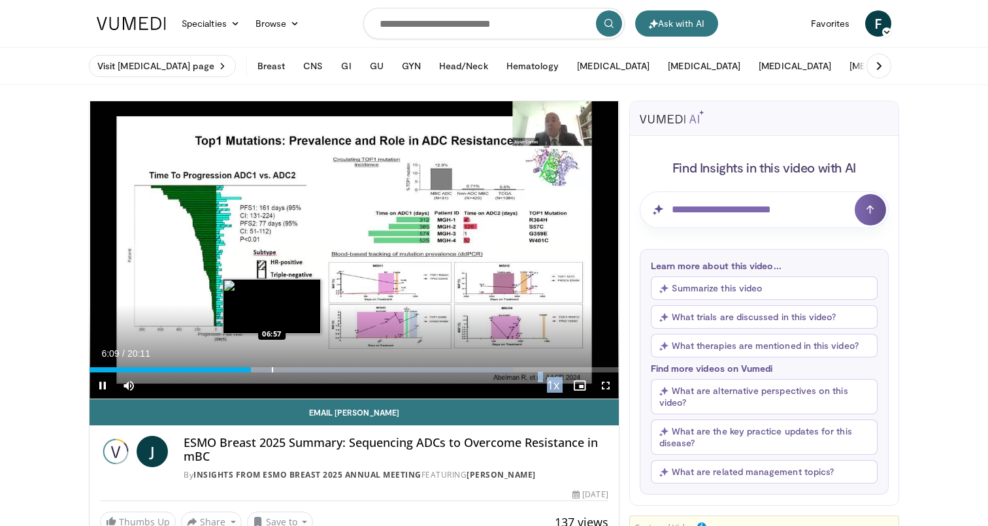
click at [272, 369] on div "Progress Bar" at bounding box center [272, 369] width 1 height 5
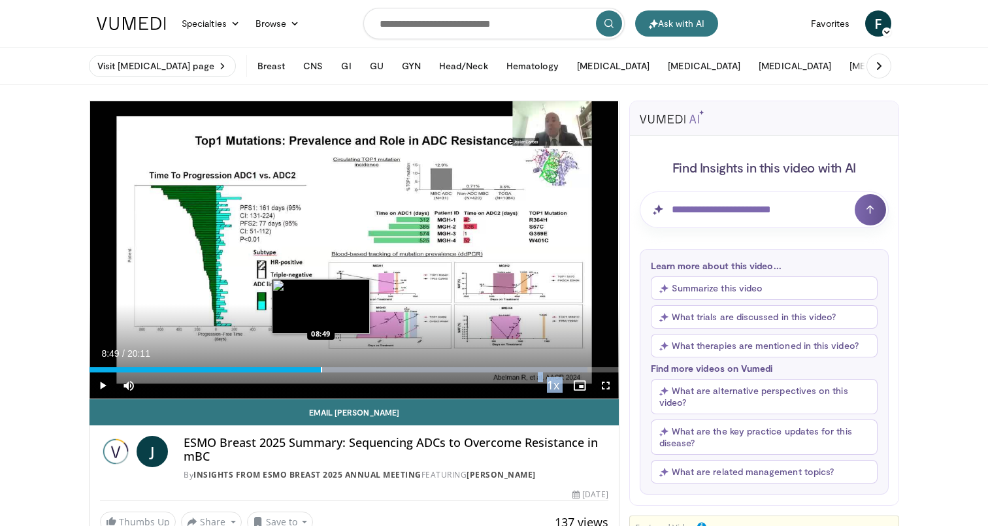
click at [321, 370] on div "Progress Bar" at bounding box center [321, 369] width 1 height 5
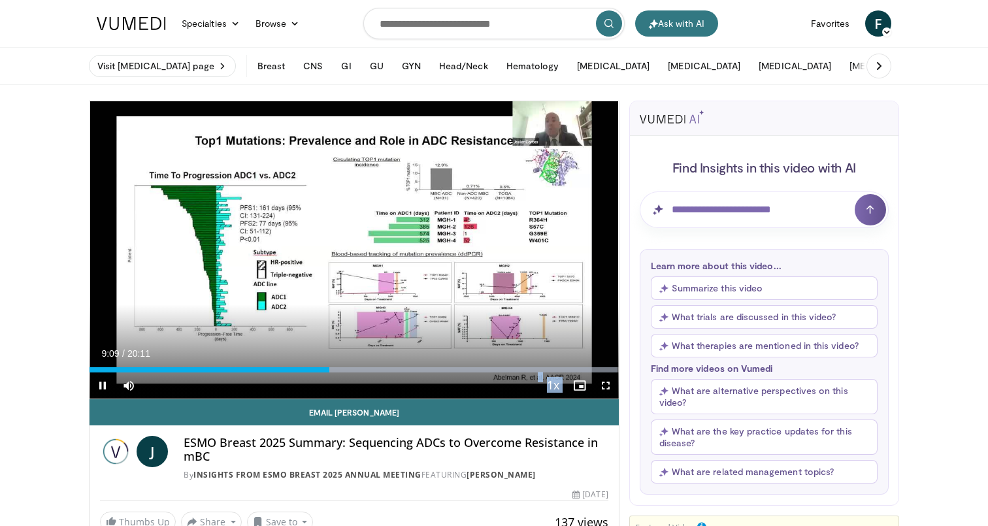
click at [607, 380] on span "Video Player" at bounding box center [606, 386] width 26 height 26
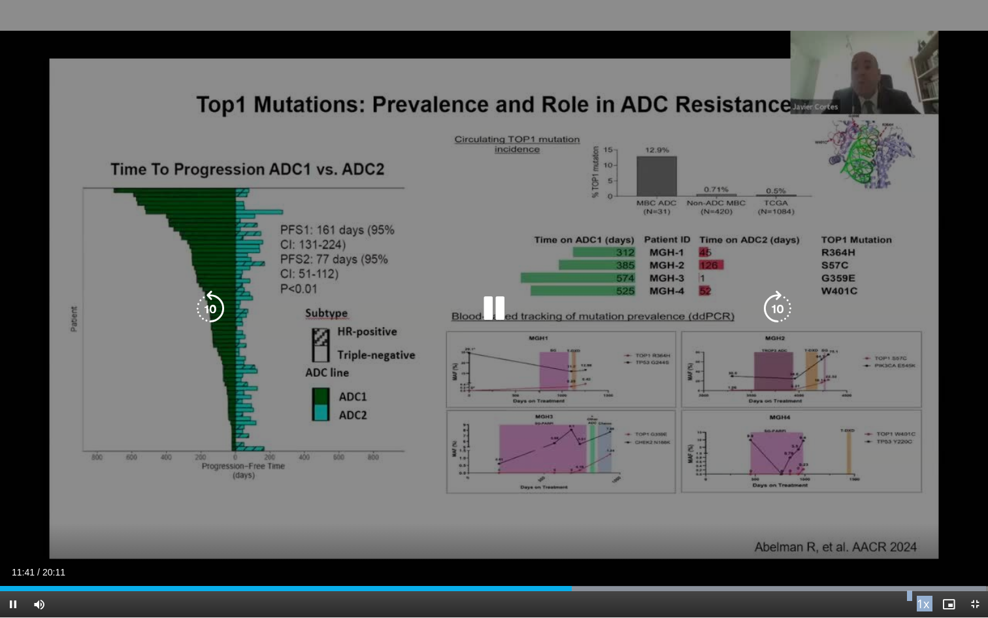
drag, startPoint x: 498, startPoint y: 311, endPoint x: 507, endPoint y: 318, distance: 11.2
click at [499, 314] on icon "Video Player" at bounding box center [494, 308] width 37 height 37
click at [489, 312] on icon "Video Player" at bounding box center [494, 308] width 37 height 37
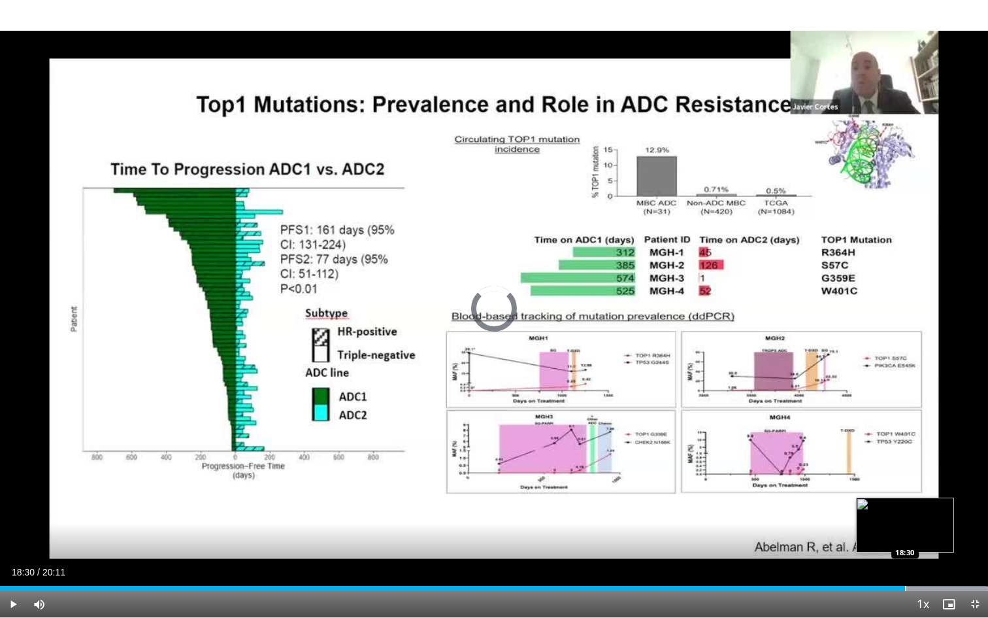
click at [905, 526] on div "Progress Bar" at bounding box center [905, 588] width 1 height 5
click at [937, 526] on div "Progress Bar" at bounding box center [936, 588] width 1 height 5
click at [950, 526] on div "Progress Bar" at bounding box center [950, 588] width 1 height 5
click at [958, 526] on div "Progress Bar" at bounding box center [958, 588] width 1 height 5
click at [968, 526] on div "Progress Bar" at bounding box center [968, 588] width 1 height 5
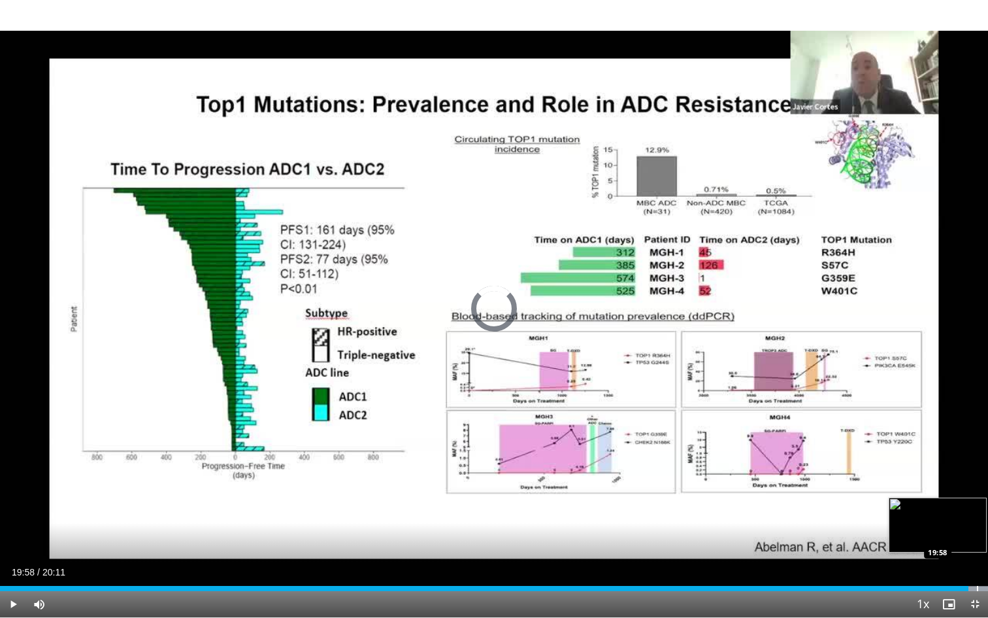
click at [977, 526] on div "Progress Bar" at bounding box center [977, 588] width 1 height 5
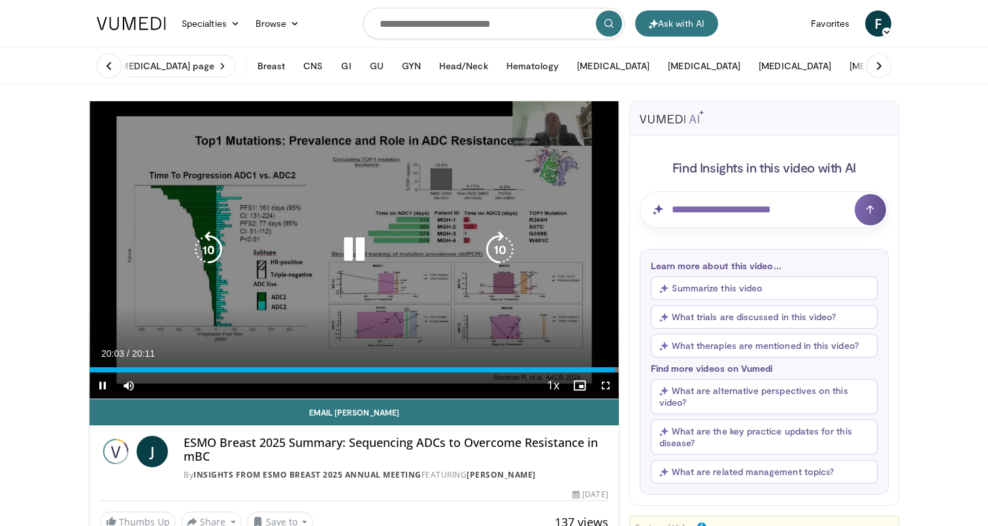
click at [342, 251] on icon "Video Player" at bounding box center [354, 249] width 37 height 37
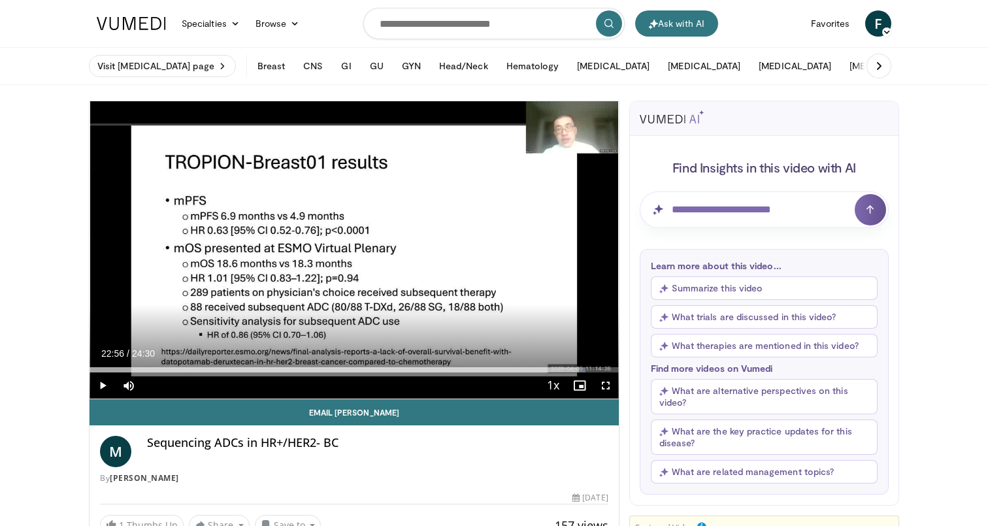
click at [605, 385] on span "Video Player" at bounding box center [606, 386] width 26 height 26
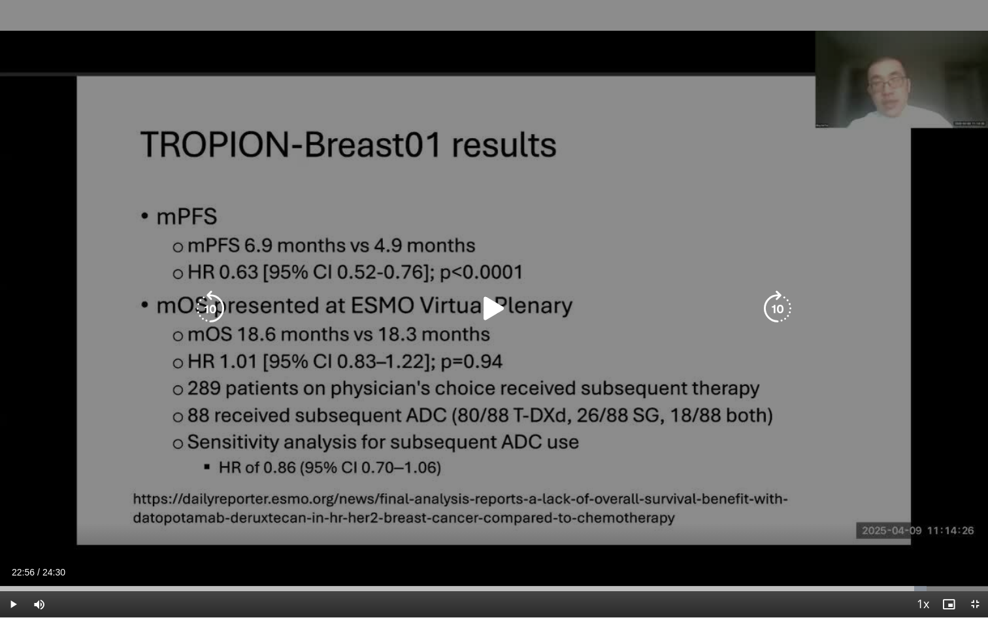
click at [503, 307] on icon "Video Player" at bounding box center [494, 308] width 37 height 37
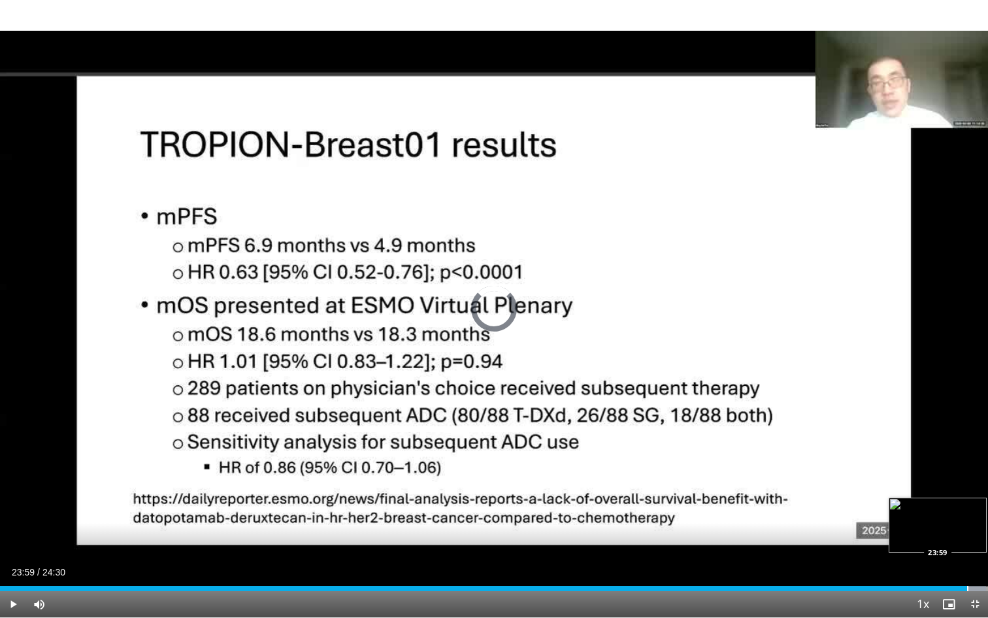
click at [967, 526] on div "Progress Bar" at bounding box center [967, 588] width 1 height 5
click at [973, 526] on div "Progress Bar" at bounding box center [973, 588] width 1 height 5
click at [982, 526] on div "Progress Bar" at bounding box center [982, 588] width 1 height 5
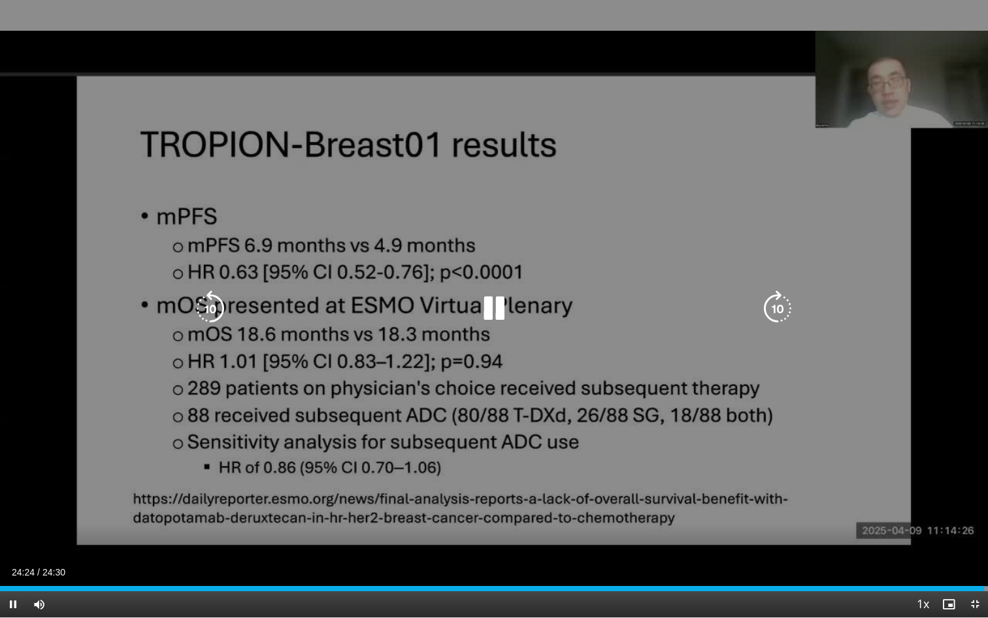
click at [490, 302] on icon "Video Player" at bounding box center [494, 308] width 37 height 37
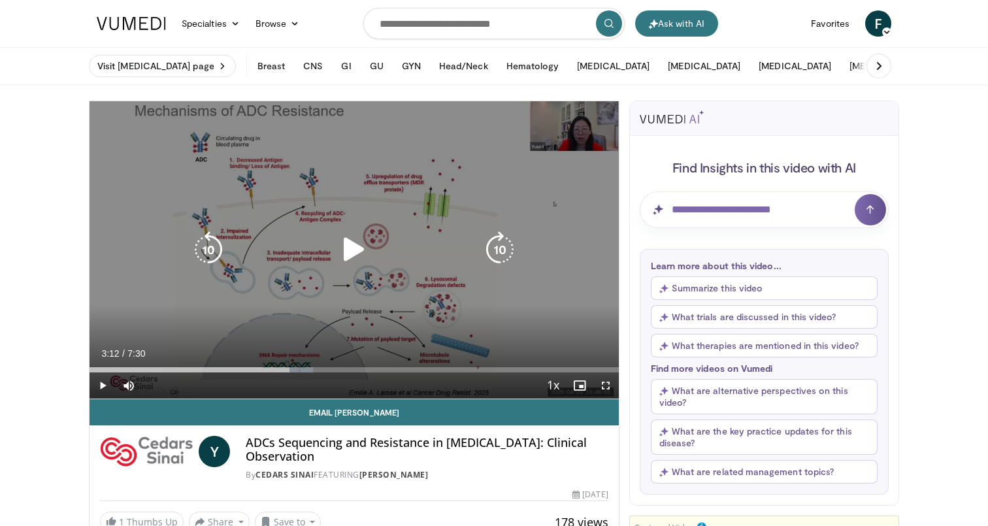
click at [353, 246] on icon "Video Player" at bounding box center [354, 249] width 37 height 37
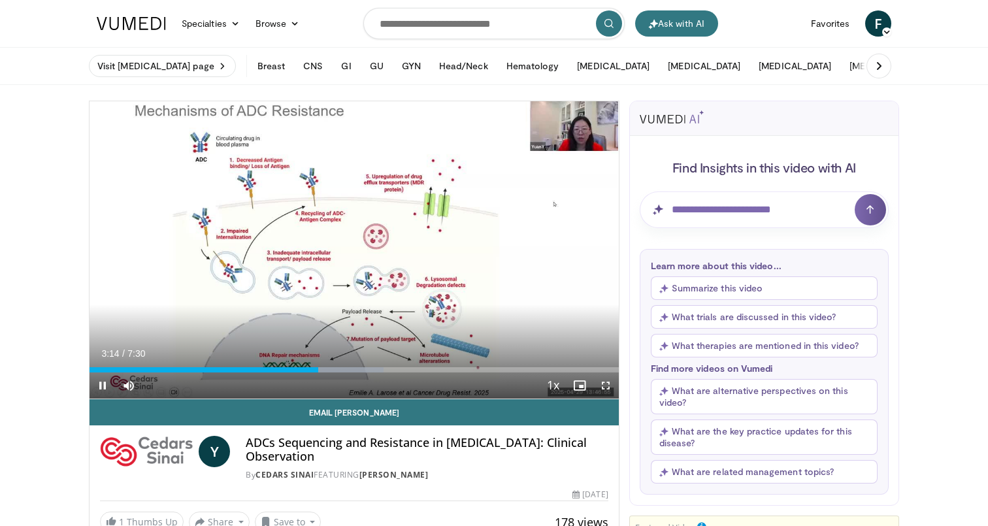
click at [603, 381] on span "Video Player" at bounding box center [606, 386] width 26 height 26
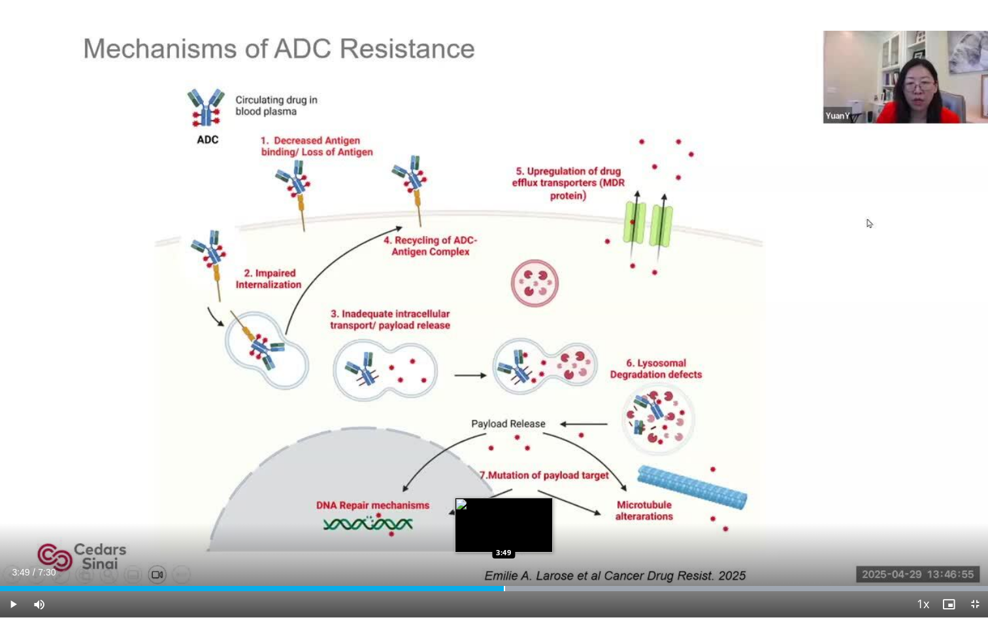
click at [504, 526] on div "Loaded : 99.98% 3:49 3:49" at bounding box center [494, 584] width 988 height 12
click at [535, 526] on div "Progress Bar" at bounding box center [535, 588] width 1 height 5
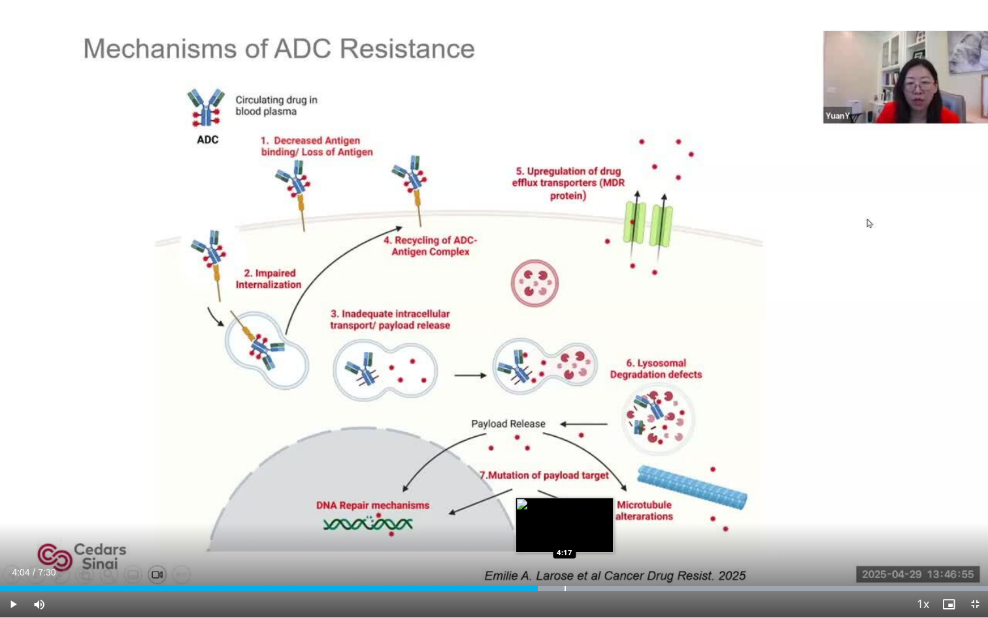
drag, startPoint x: 565, startPoint y: 588, endPoint x: 571, endPoint y: 588, distance: 6.6
click at [565, 526] on div "Progress Bar" at bounding box center [565, 588] width 1 height 5
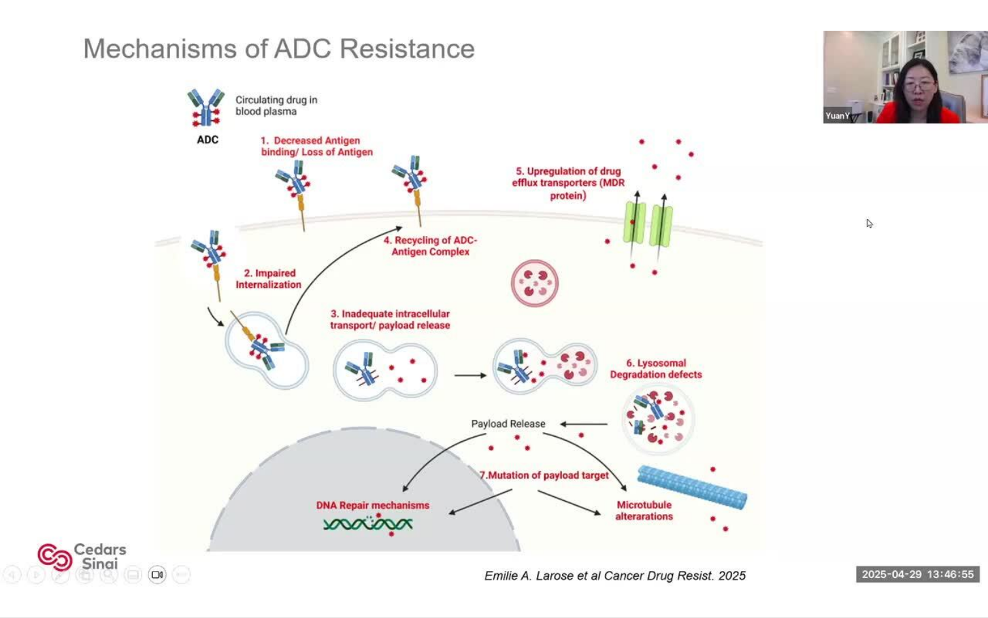
click at [642, 526] on video-js "**********" at bounding box center [494, 309] width 988 height 618
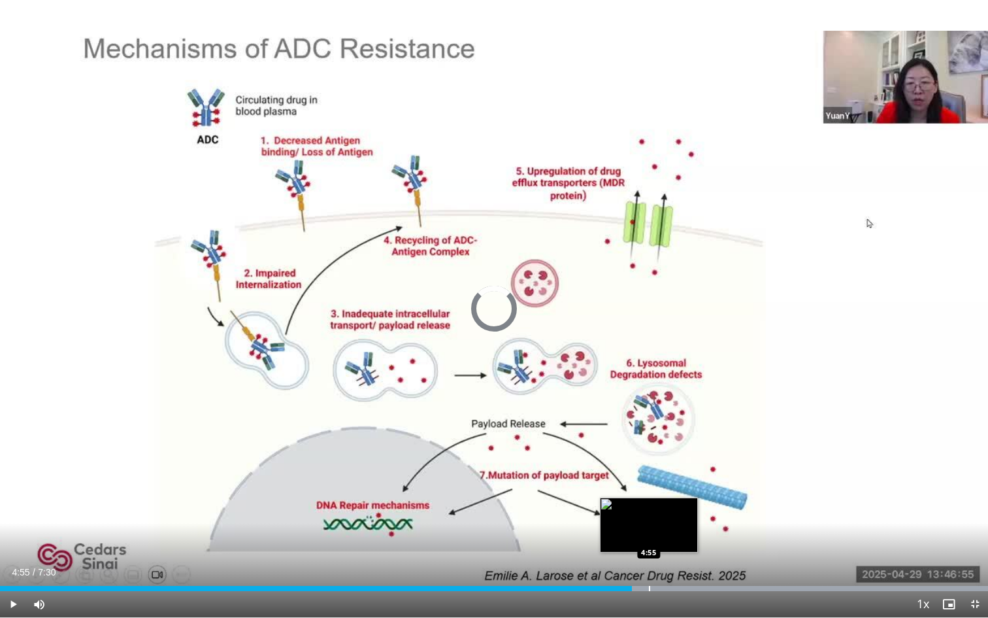
click at [649, 526] on div "Progress Bar" at bounding box center [649, 588] width 1 height 5
click at [659, 526] on div "Progress Bar" at bounding box center [659, 588] width 1 height 5
click at [675, 526] on div "Progress Bar" at bounding box center [675, 588] width 1 height 5
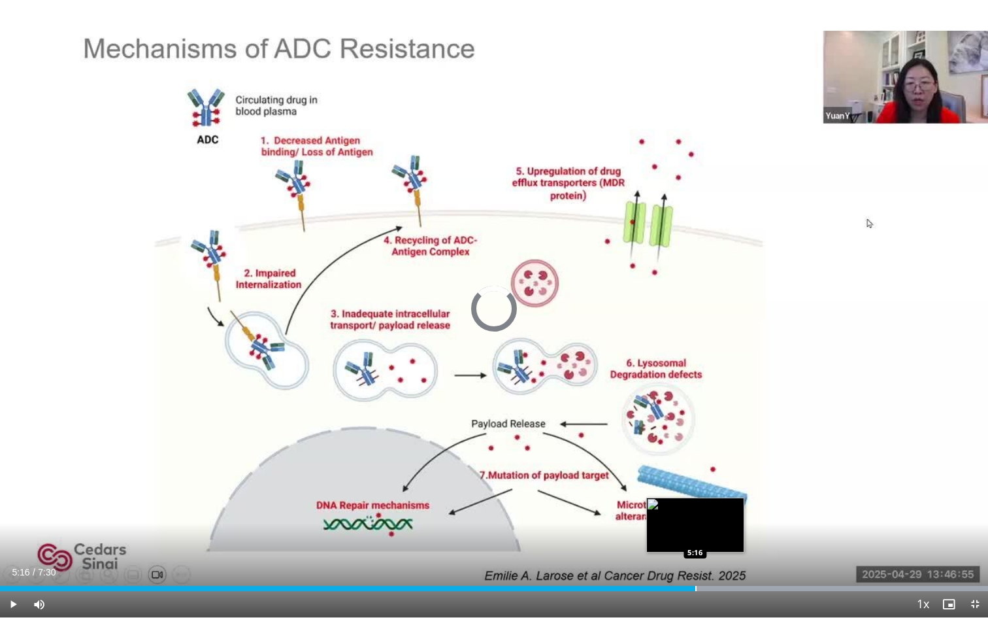
click at [695, 526] on div "Progress Bar" at bounding box center [695, 588] width 1 height 5
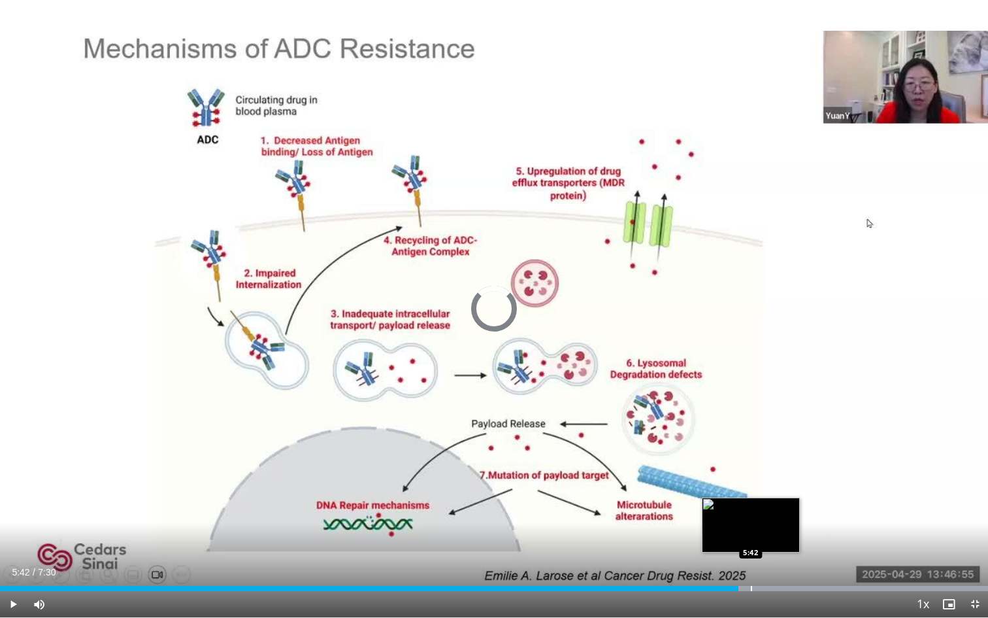
click at [751, 526] on div "Loaded : 99.98% 5:42 5:42" at bounding box center [494, 584] width 988 height 12
click at [768, 526] on div "Progress Bar" at bounding box center [768, 588] width 1 height 5
click at [790, 526] on div "Progress Bar" at bounding box center [790, 588] width 1 height 5
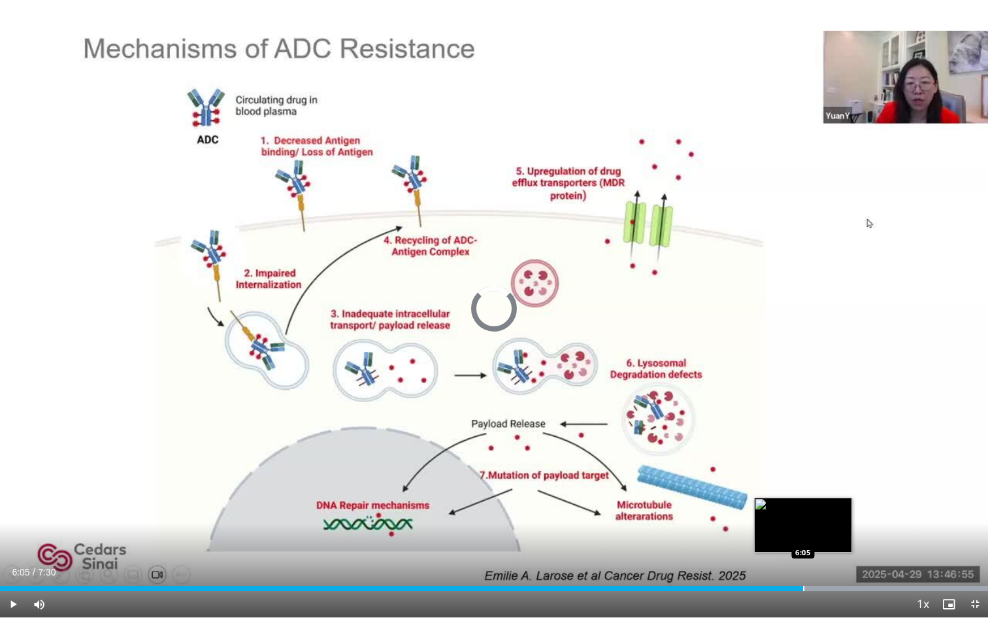
click at [803, 526] on div "Progress Bar" at bounding box center [803, 588] width 1 height 5
click at [819, 526] on div "Progress Bar" at bounding box center [819, 588] width 1 height 5
click at [835, 526] on div "Progress Bar" at bounding box center [835, 588] width 1 height 5
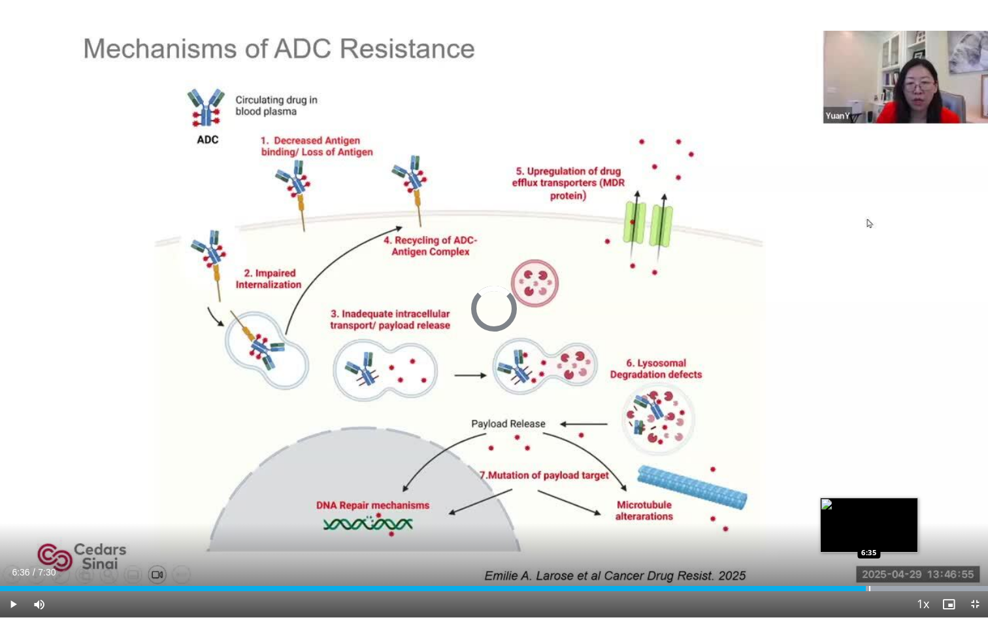
click at [870, 526] on div "Progress Bar" at bounding box center [869, 588] width 1 height 5
click at [876, 526] on div "Progress Bar" at bounding box center [876, 588] width 1 height 5
click at [884, 526] on div "Progress Bar" at bounding box center [883, 588] width 1 height 5
click at [892, 526] on div "Progress Bar" at bounding box center [892, 588] width 1 height 5
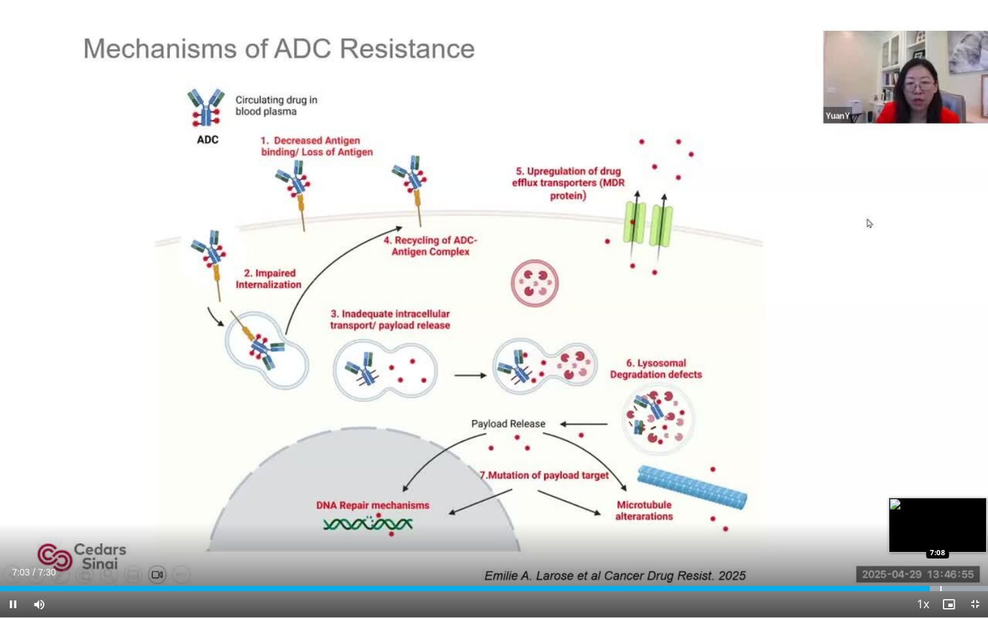
click at [941, 526] on div "Progress Bar" at bounding box center [941, 588] width 1 height 5
click at [966, 526] on video-js "**********" at bounding box center [494, 309] width 988 height 618
